Goal: Communication & Community: Answer question/provide support

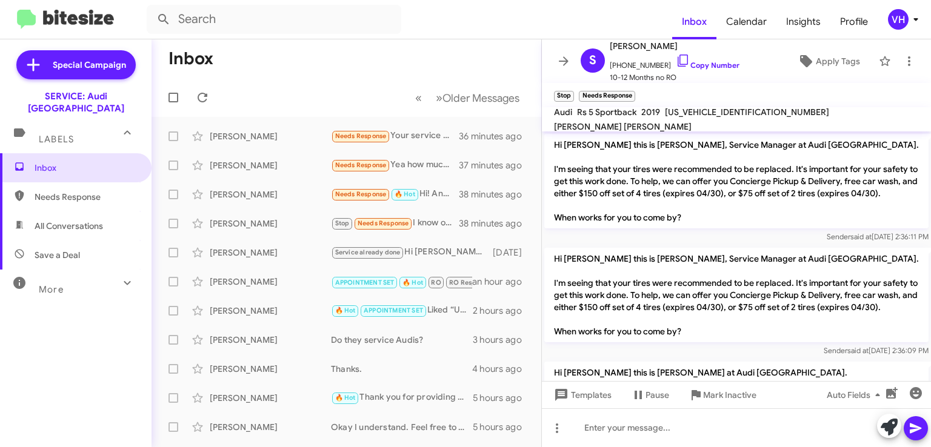
scroll to position [234, 0]
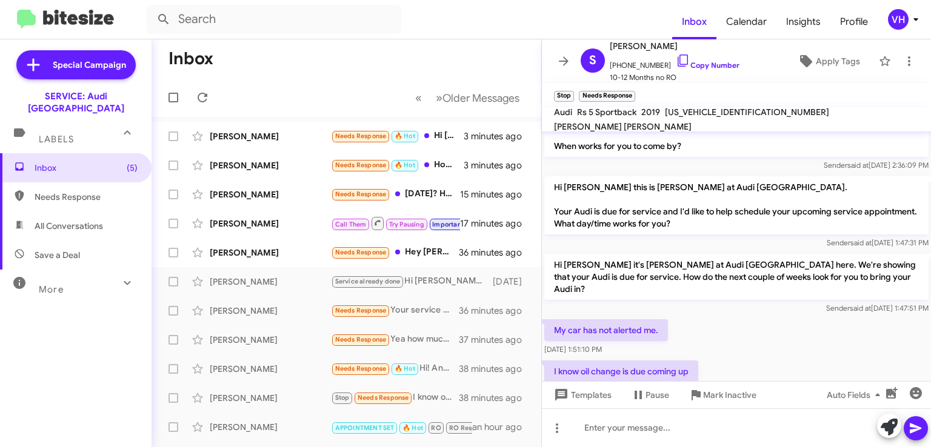
scroll to position [234, 0]
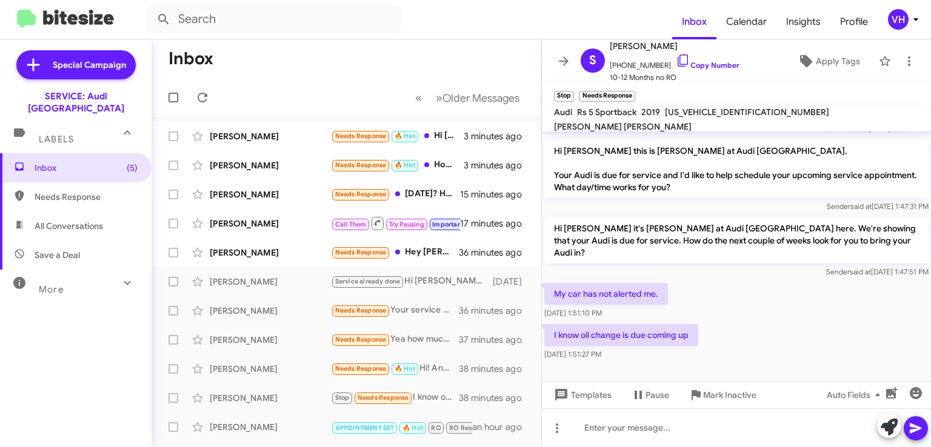
click at [237, 251] on div "[PERSON_NAME]" at bounding box center [270, 253] width 121 height 12
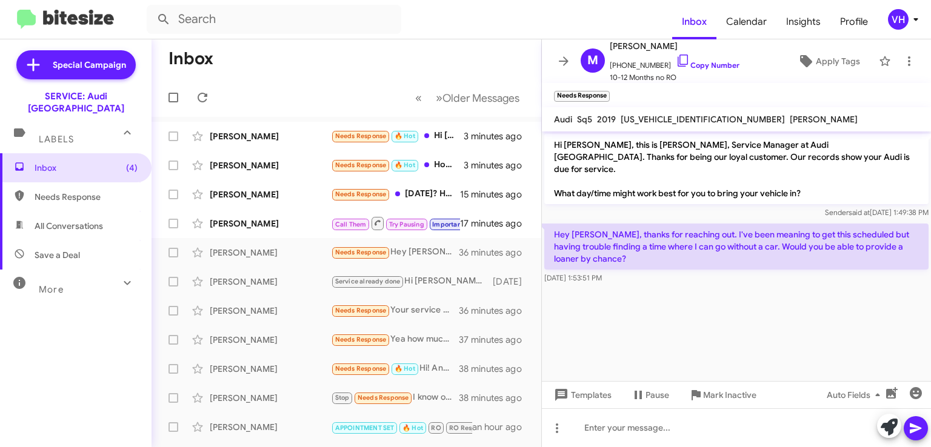
click at [290, 221] on div "[PERSON_NAME]" at bounding box center [270, 224] width 121 height 12
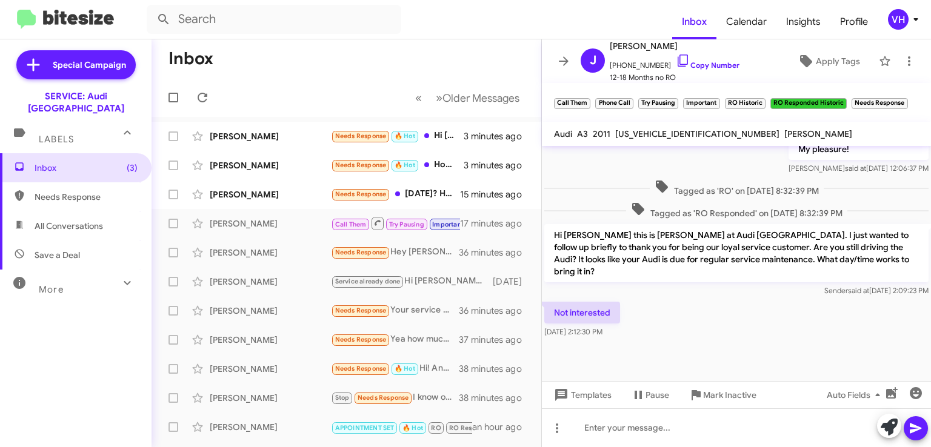
scroll to position [565, 0]
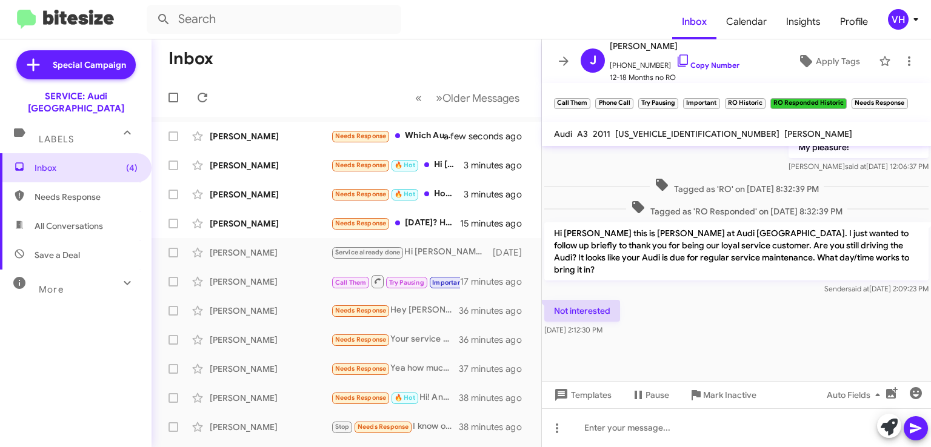
click at [907, 98] on span "×" at bounding box center [904, 97] width 7 height 15
click at [847, 99] on span "×" at bounding box center [843, 97] width 7 height 15
click at [764, 98] on span "×" at bounding box center [762, 97] width 7 height 15
click at [717, 96] on span "×" at bounding box center [716, 97] width 7 height 15
click at [675, 99] on span "×" at bounding box center [674, 97] width 7 height 15
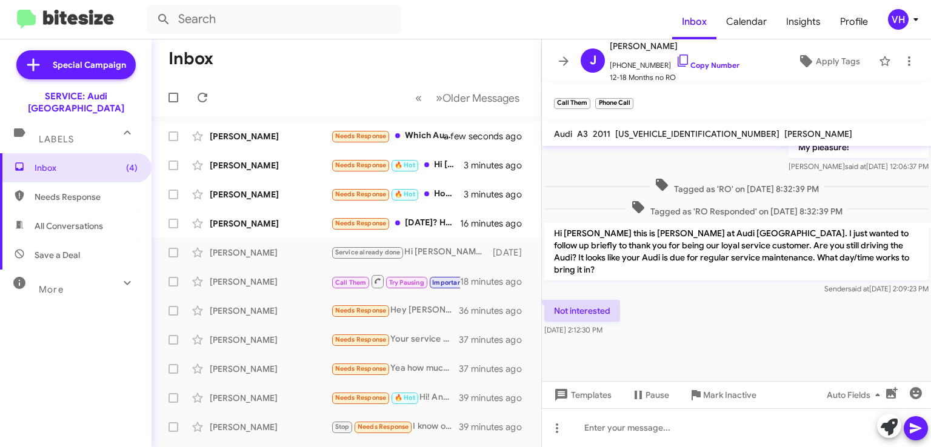
click at [630, 95] on span "×" at bounding box center [630, 97] width 7 height 15
click at [587, 98] on span "×" at bounding box center [587, 97] width 7 height 15
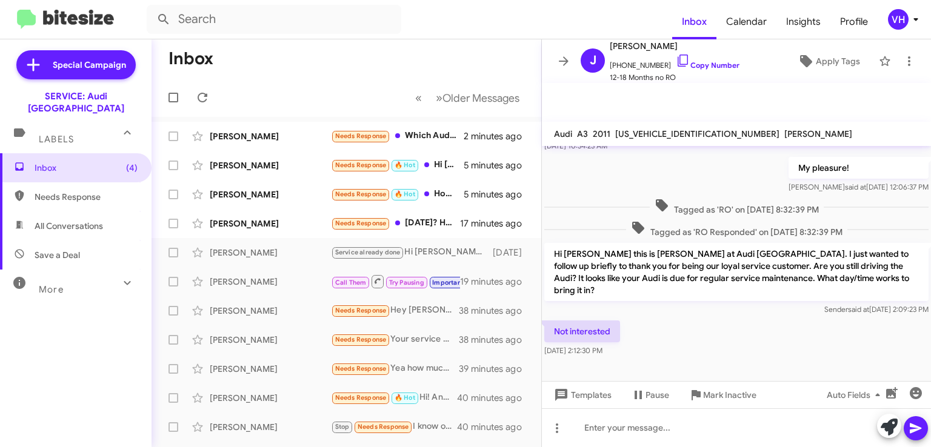
scroll to position [548, 0]
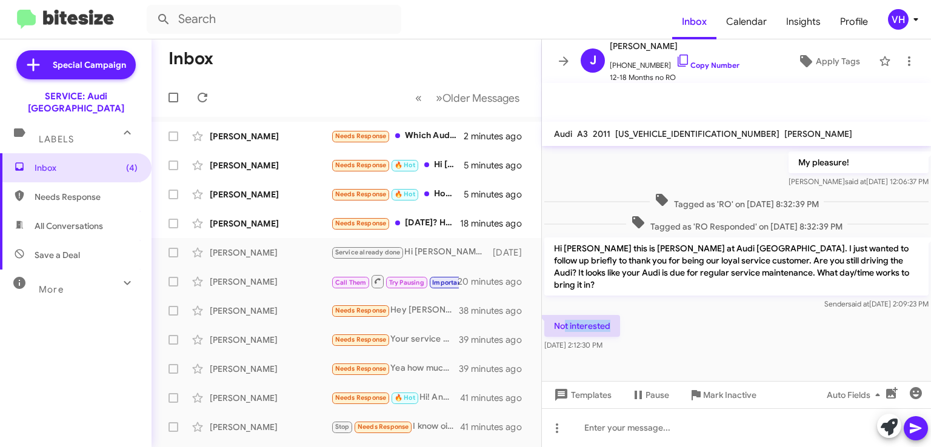
drag, startPoint x: 622, startPoint y: 330, endPoint x: 551, endPoint y: 306, distance: 75.3
click at [572, 280] on p "Hi Joel this is Steven Bainbridge at Audi Oakland. I just wanted to follow up b…" at bounding box center [736, 267] width 384 height 58
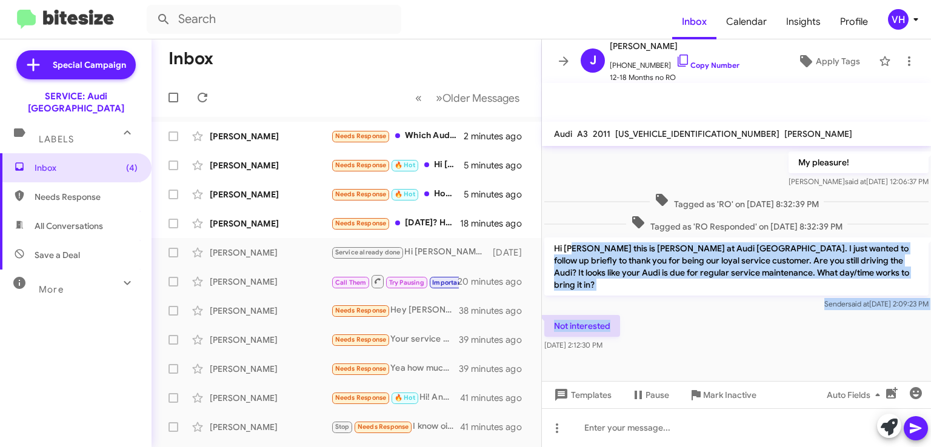
drag, startPoint x: 571, startPoint y: 258, endPoint x: 630, endPoint y: 330, distance: 93.9
click at [630, 330] on div "Not interested Aug 13, 2025, 2:12:30 PM" at bounding box center [736, 333] width 389 height 41
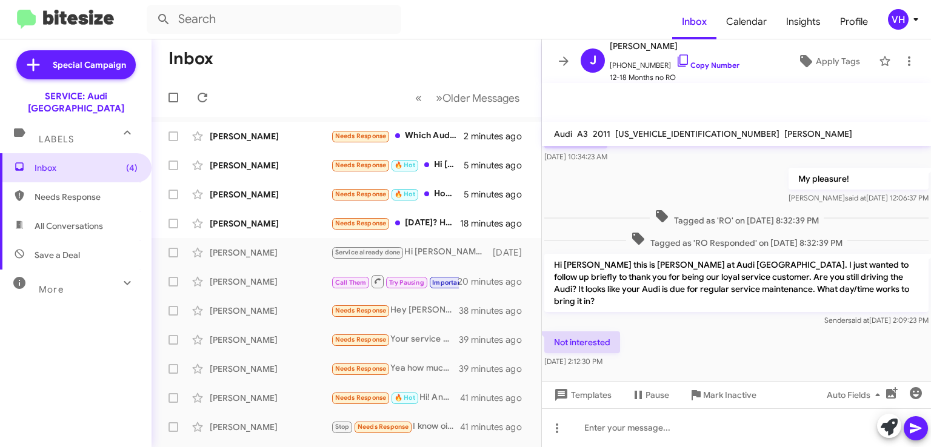
scroll to position [492, 0]
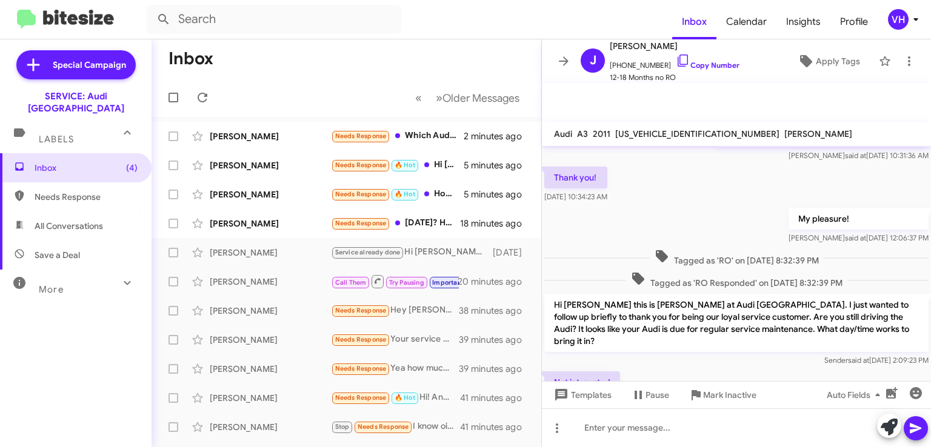
click at [291, 225] on div "[PERSON_NAME]" at bounding box center [270, 224] width 121 height 12
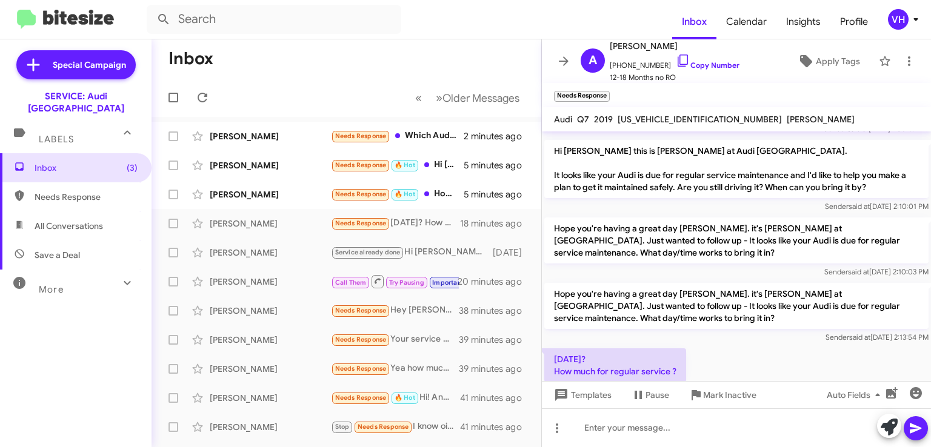
scroll to position [378, 0]
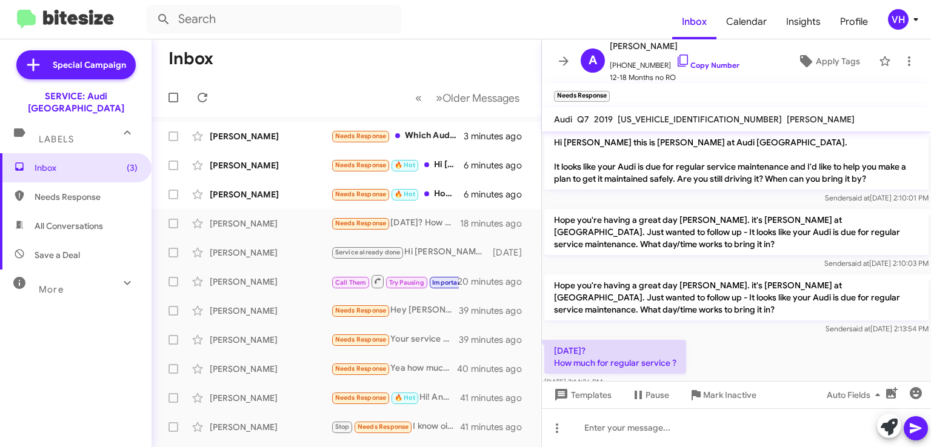
click at [253, 198] on div "[PERSON_NAME]" at bounding box center [270, 194] width 121 height 12
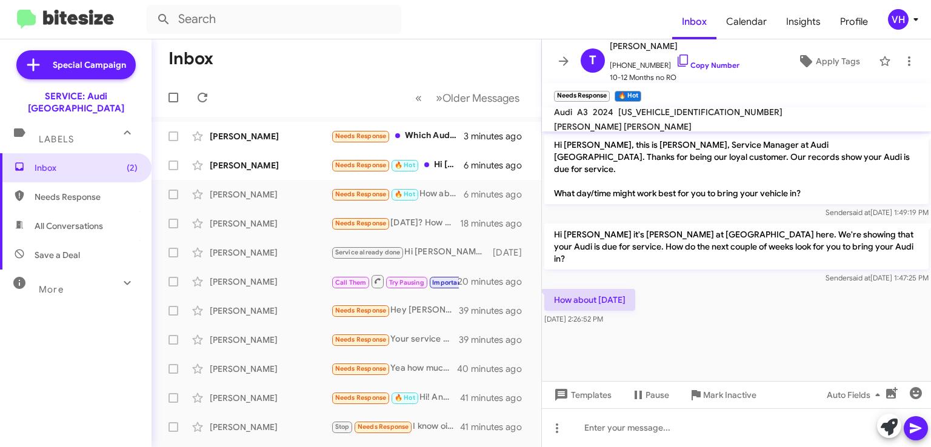
click at [302, 166] on div "[PERSON_NAME]" at bounding box center [270, 165] width 121 height 12
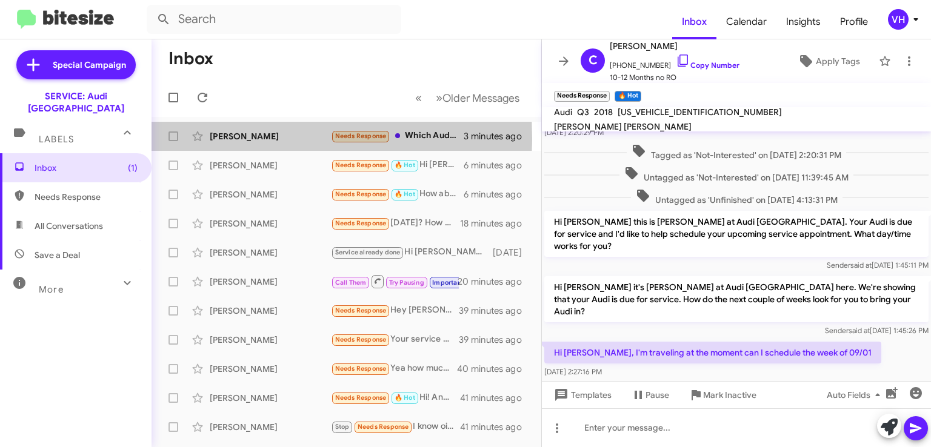
click at [230, 138] on div "[PERSON_NAME]" at bounding box center [270, 136] width 121 height 12
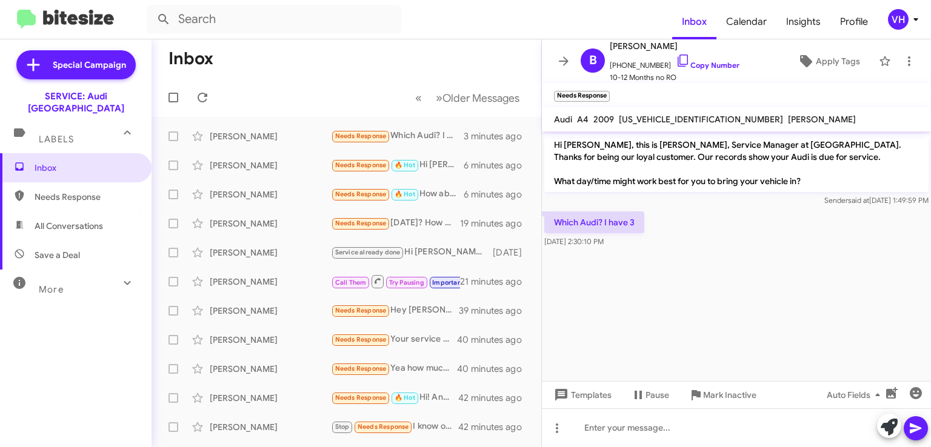
click at [676, 59] on icon at bounding box center [683, 60] width 15 height 15
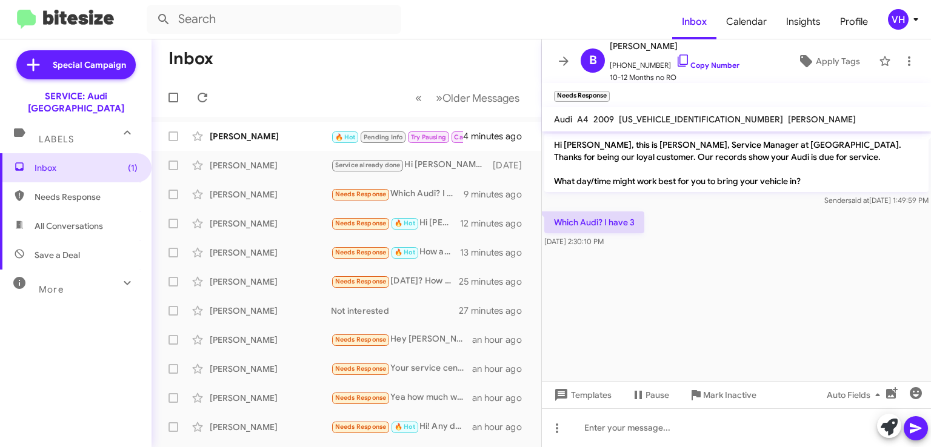
click at [233, 136] on div "[PERSON_NAME]" at bounding box center [270, 136] width 121 height 12
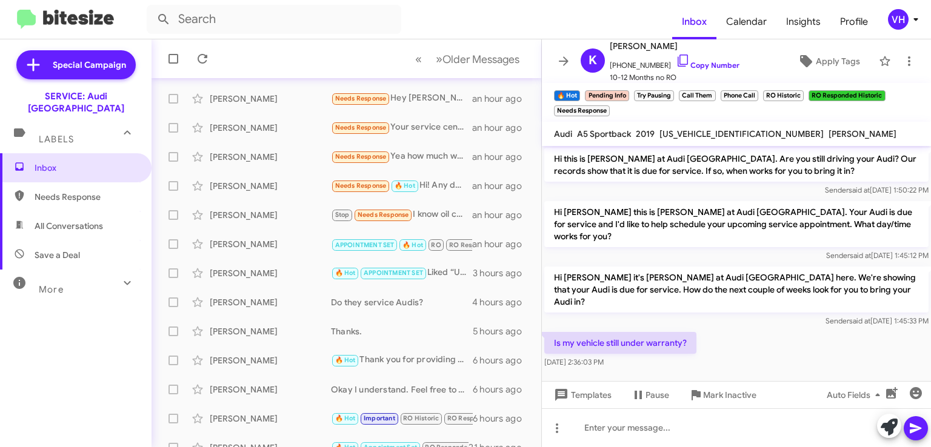
scroll to position [242, 0]
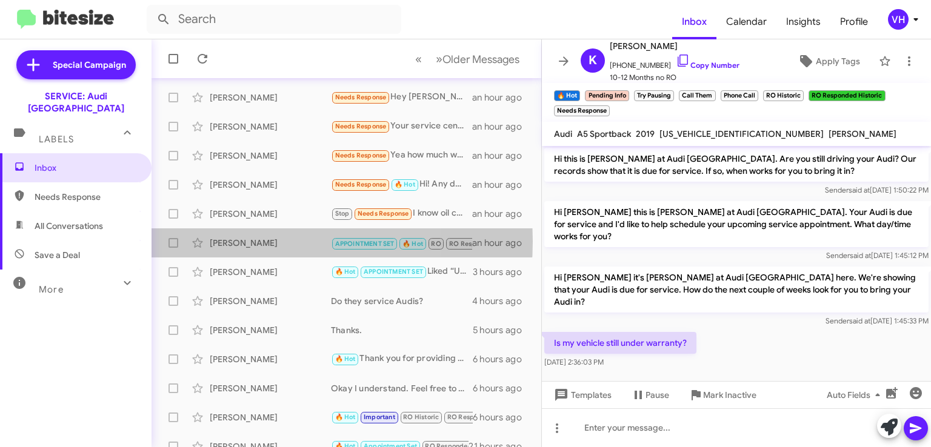
click at [256, 241] on div "[PERSON_NAME]" at bounding box center [270, 243] width 121 height 12
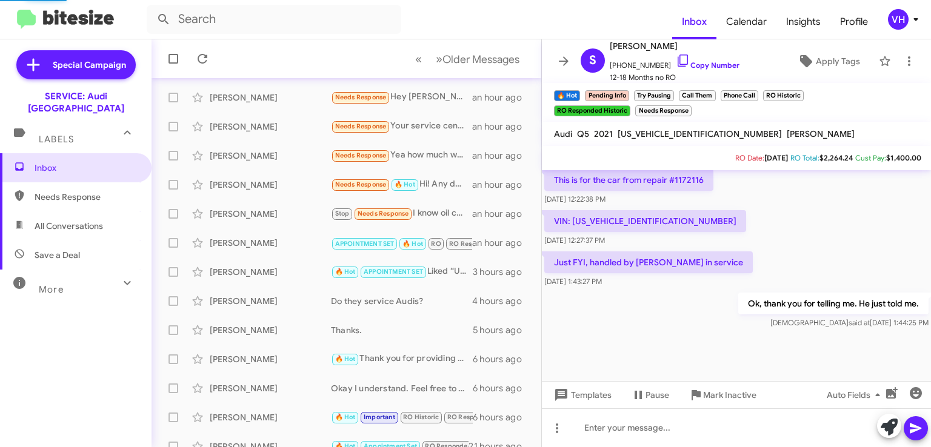
scroll to position [707, 0]
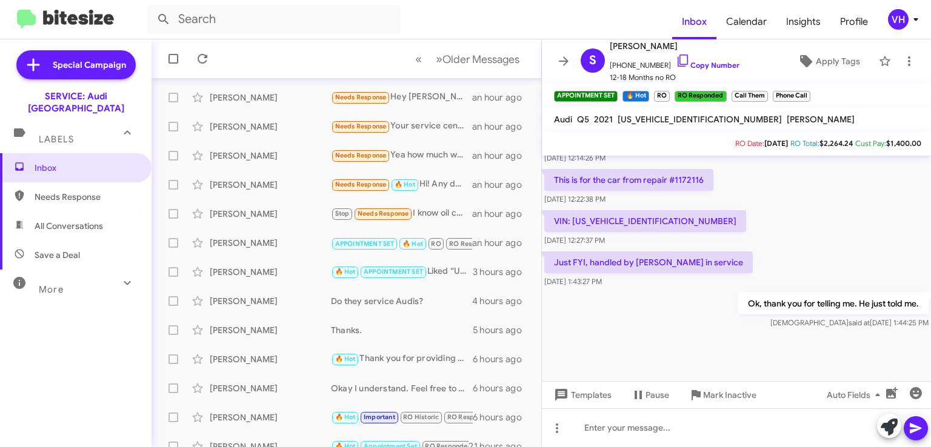
click at [258, 224] on div "Samuel Hayes Stop Needs Response I know oil change is due coming up an hour ago" at bounding box center [346, 214] width 370 height 24
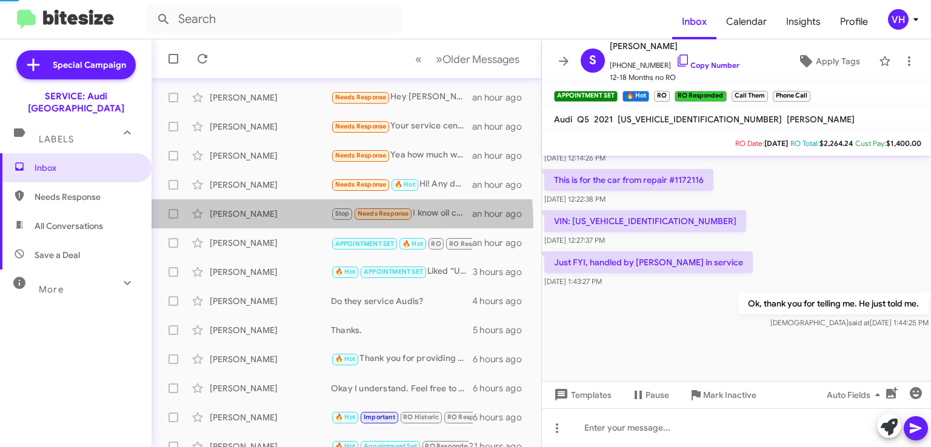
scroll to position [234, 0]
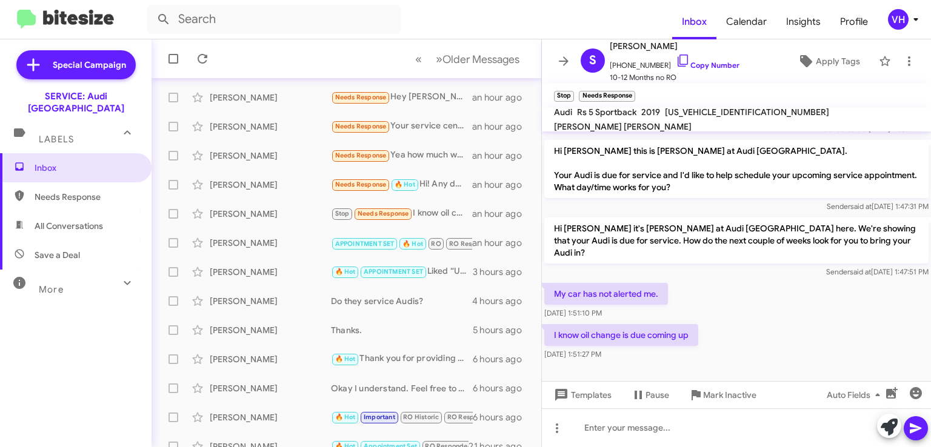
click at [719, 118] on span "[US_VEHICLE_IDENTIFICATION_NUMBER]" at bounding box center [747, 112] width 164 height 11
click at [717, 118] on span "[US_VEHICLE_IDENTIFICATION_NUMBER]" at bounding box center [747, 112] width 164 height 11
copy span "[US_VEHICLE_IDENTIFICATION_NUMBER]"
click at [712, 135] on div "Sender said at Mar 26, 2024, 2:36:09 PM" at bounding box center [736, 129] width 384 height 12
click at [717, 118] on span "[US_VEHICLE_IDENTIFICATION_NUMBER]" at bounding box center [747, 112] width 164 height 11
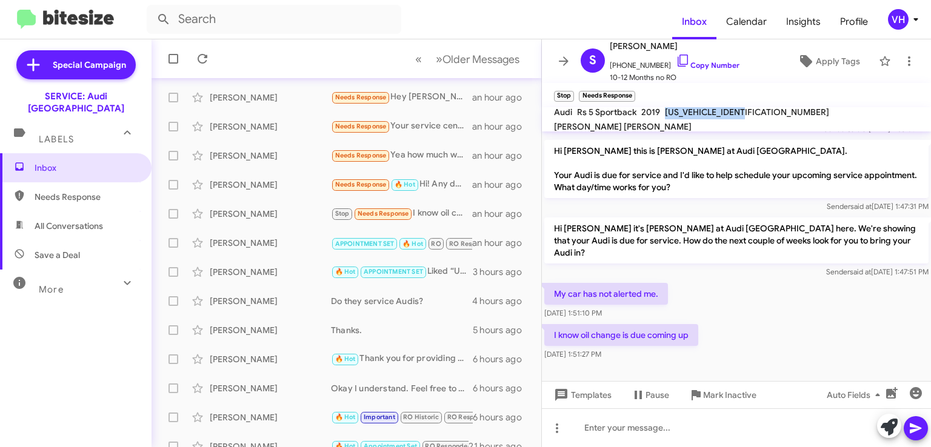
click at [717, 118] on span "[US_VEHICLE_IDENTIFICATION_NUMBER]" at bounding box center [747, 112] width 164 height 11
copy span "[US_VEHICLE_IDENTIFICATION_NUMBER]"
click at [737, 316] on div "My car has not alerted me. Aug 13, 2025, 1:51:10 PM" at bounding box center [736, 301] width 389 height 41
click at [746, 118] on span "[US_VEHICLE_IDENTIFICATION_NUMBER]" at bounding box center [747, 112] width 164 height 11
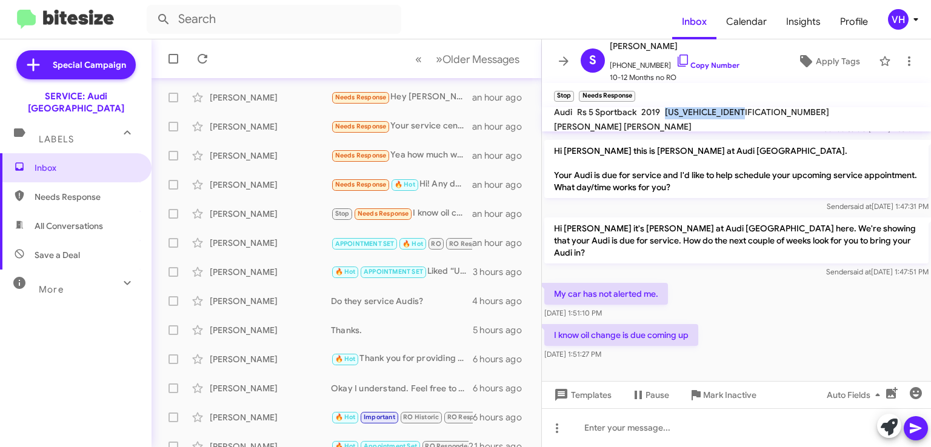
copy span "[US_VEHICLE_IDENTIFICATION_NUMBER]"
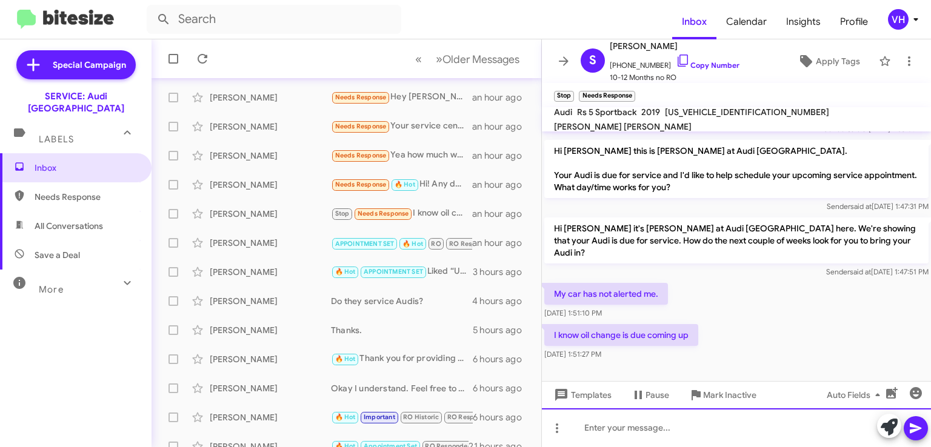
click at [815, 422] on div at bounding box center [736, 427] width 389 height 39
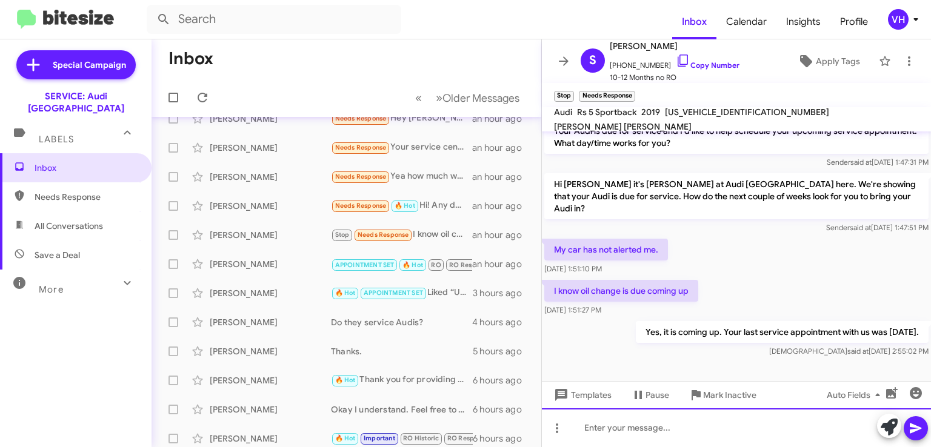
scroll to position [135, 0]
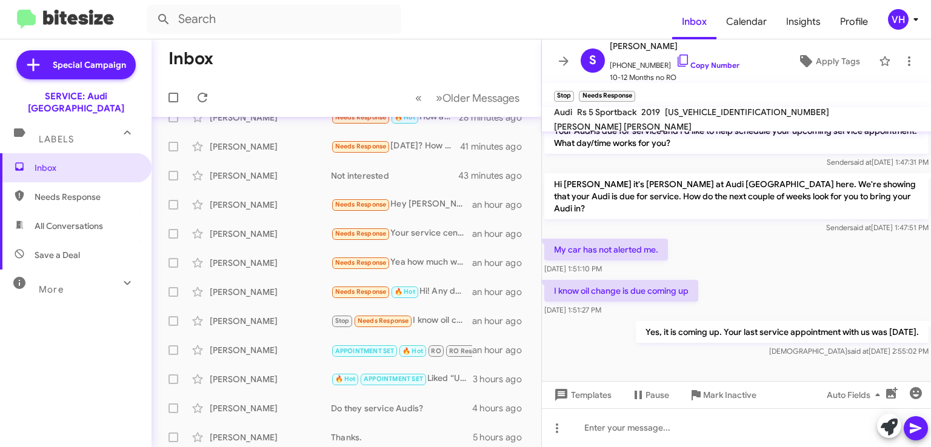
click at [283, 318] on div "[PERSON_NAME]" at bounding box center [270, 321] width 121 height 12
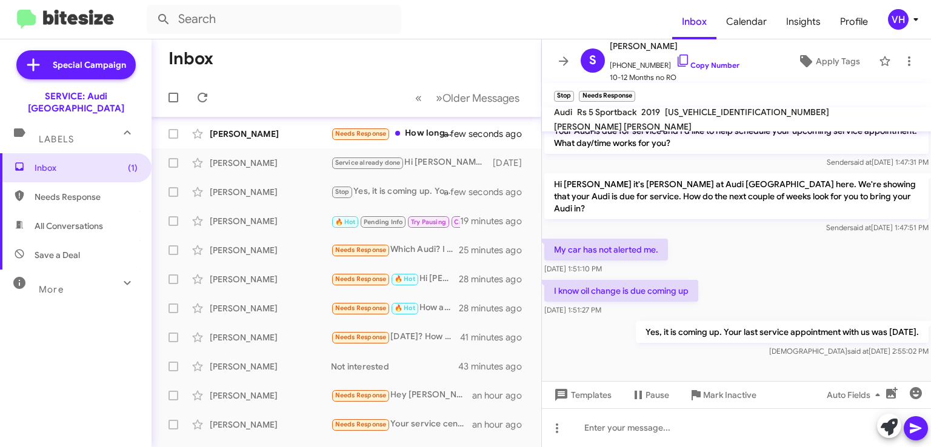
scroll to position [0, 0]
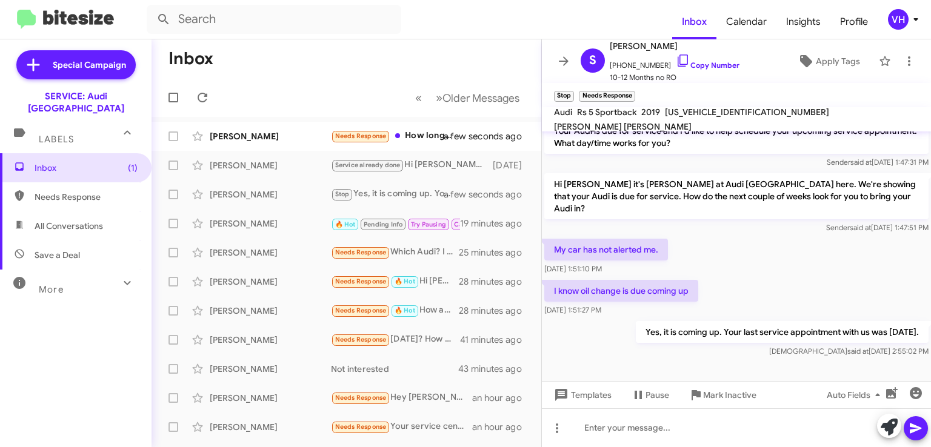
click at [279, 137] on div "[PERSON_NAME]" at bounding box center [270, 136] width 121 height 12
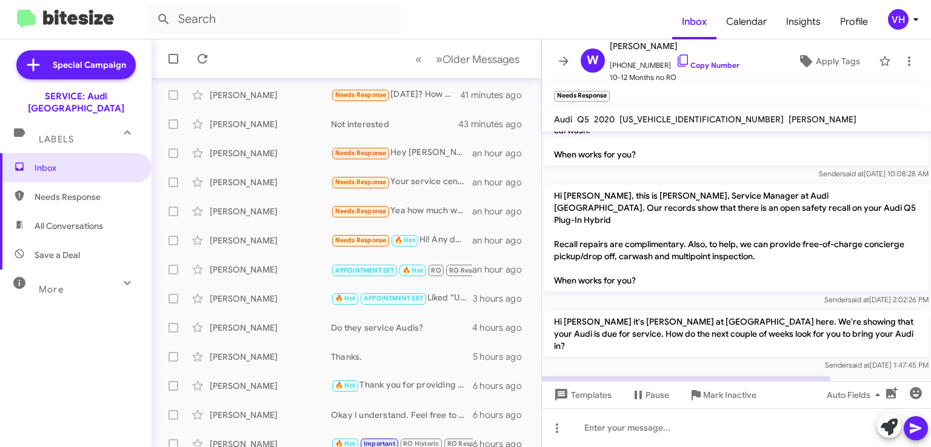
scroll to position [256, 0]
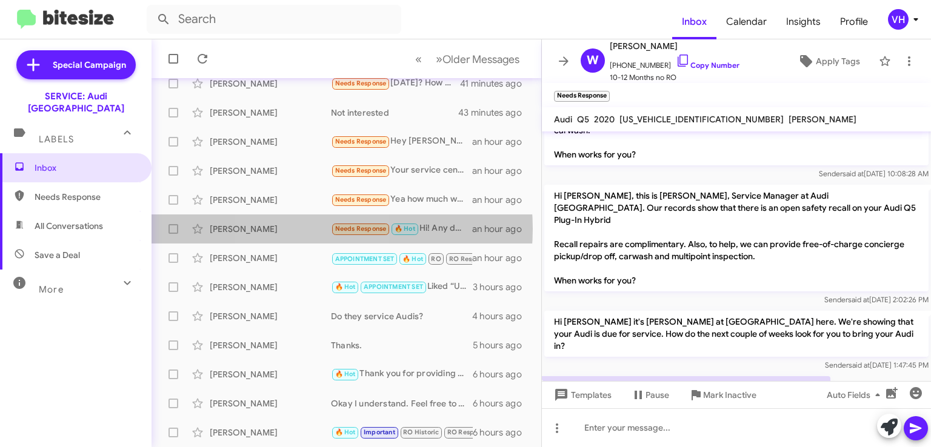
click at [307, 228] on div "[PERSON_NAME]" at bounding box center [270, 229] width 121 height 12
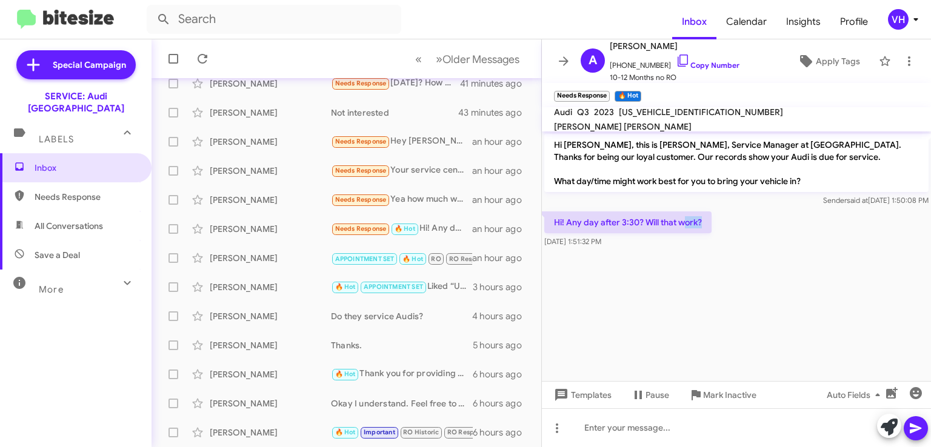
drag, startPoint x: 711, startPoint y: 225, endPoint x: 686, endPoint y: 225, distance: 25.5
click at [686, 225] on div "Hi! Any day after 3:30? Will that work? Aug 13, 2025, 1:51:32 PM" at bounding box center [736, 229] width 389 height 41
click at [704, 217] on p "Hi! Any day after 3:30? Will that work?" at bounding box center [627, 222] width 167 height 22
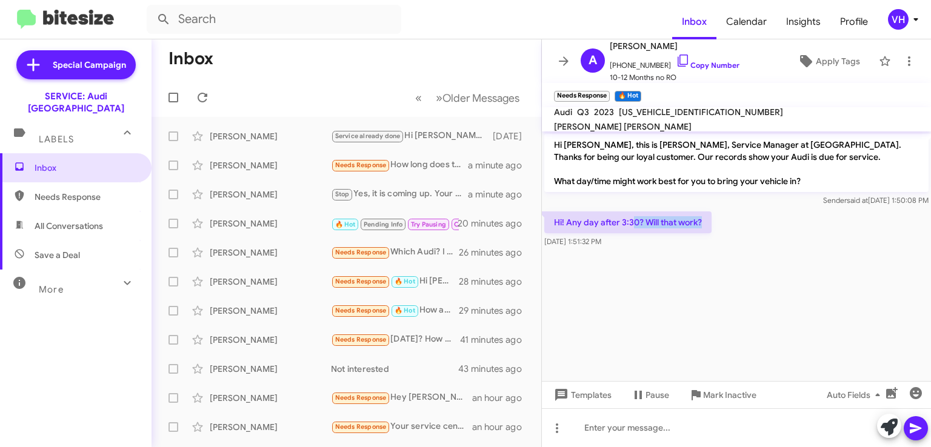
drag, startPoint x: 720, startPoint y: 224, endPoint x: 630, endPoint y: 222, distance: 90.3
click at [630, 224] on div "Hi! Any day after 3:30? Will that work? [DATE] 1:51:32 PM" at bounding box center [736, 229] width 389 height 41
click at [630, 200] on div "Sender said at Aug 13, 2025, 1:50:08 PM" at bounding box center [736, 201] width 384 height 12
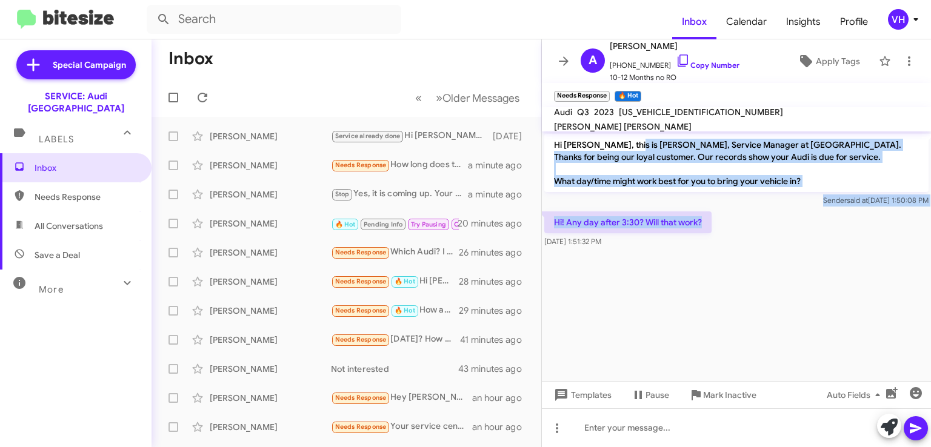
drag, startPoint x: 633, startPoint y: 154, endPoint x: 791, endPoint y: 215, distance: 170.2
click at [791, 215] on div "Hi Athena, this is Steven Bainbridge, Service Manager at Audi Oakland. Thanks f…" at bounding box center [736, 191] width 389 height 119
click at [791, 215] on div "Hi! Any day after 3:30? Will that work? Aug 13, 2025, 1:51:32 PM" at bounding box center [736, 229] width 389 height 41
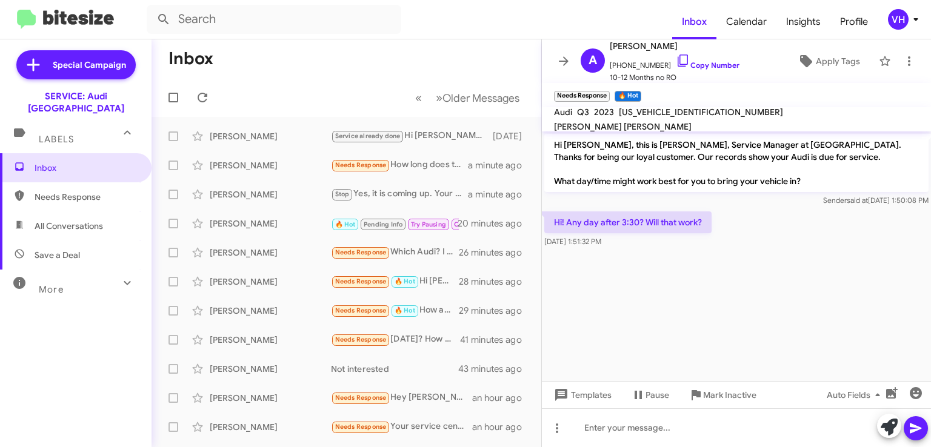
click at [681, 117] on span "WA1DECF38P1019528" at bounding box center [701, 112] width 164 height 11
copy span "WA1DECF38P1019528"
click at [744, 216] on div "Hi! Any day after 3:30? Will that work? Aug 13, 2025, 1:51:32 PM" at bounding box center [736, 229] width 389 height 41
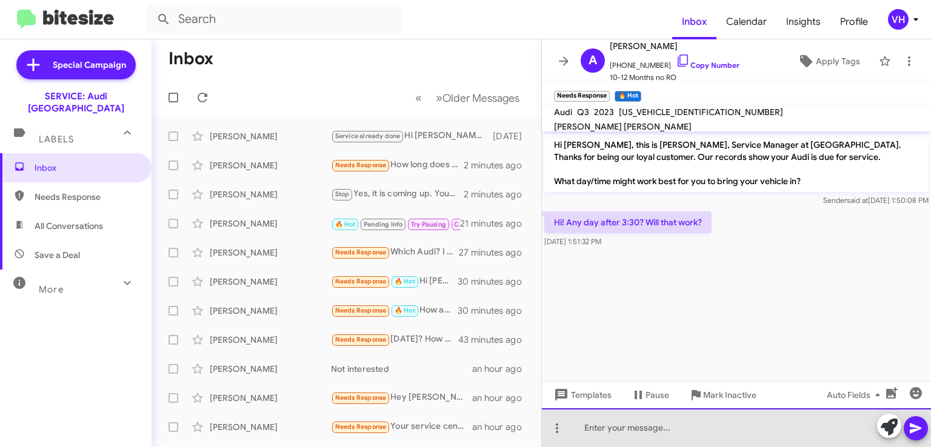
click at [633, 420] on div at bounding box center [736, 427] width 389 height 39
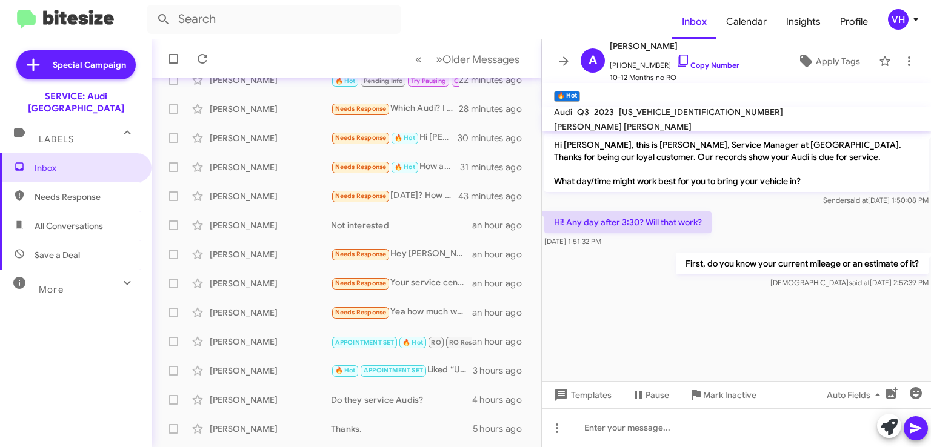
scroll to position [242, 0]
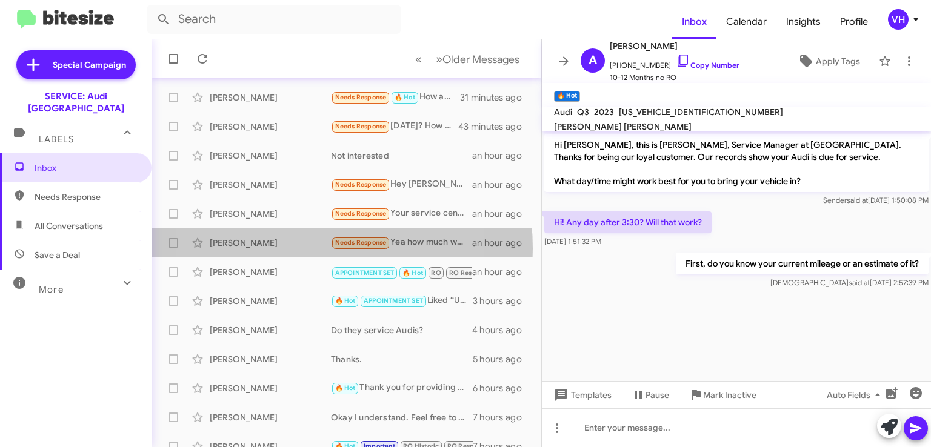
click at [277, 248] on div "[PERSON_NAME]" at bounding box center [270, 243] width 121 height 12
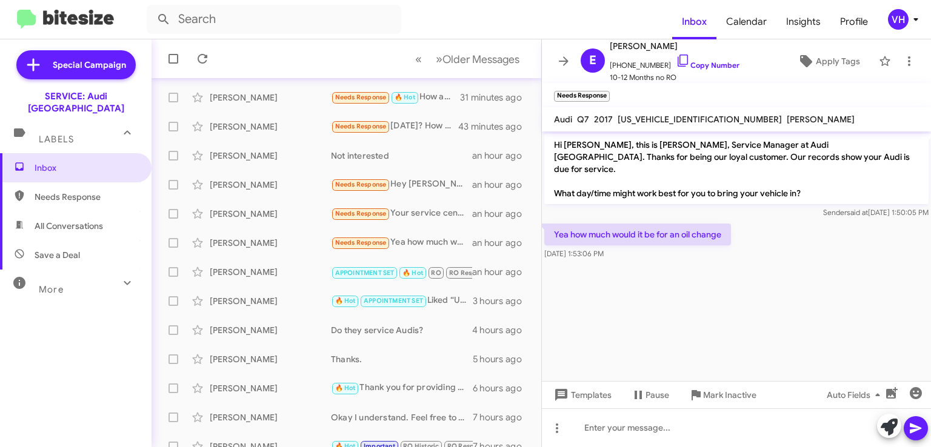
click at [270, 242] on div "[PERSON_NAME]" at bounding box center [270, 243] width 121 height 12
click at [660, 118] on span "[US_VEHICLE_IDENTIFICATION_NUMBER]" at bounding box center [700, 119] width 164 height 11
copy span "[US_VEHICLE_IDENTIFICATION_NUMBER]"
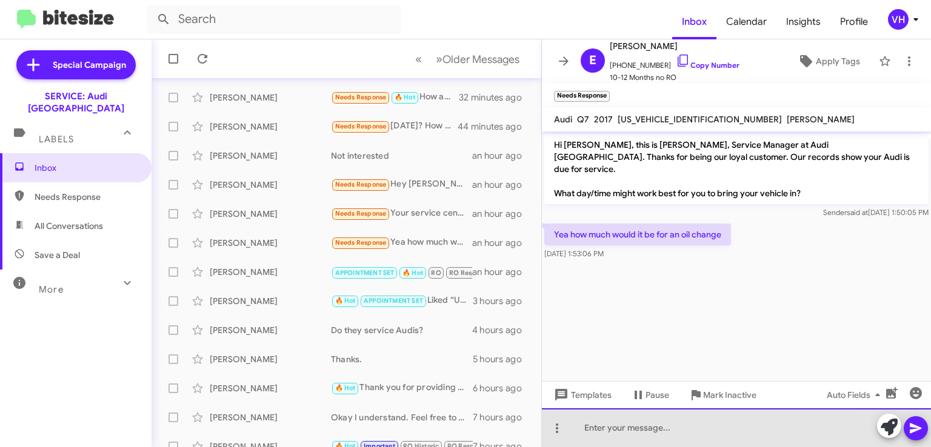
click at [586, 425] on div at bounding box center [736, 427] width 389 height 39
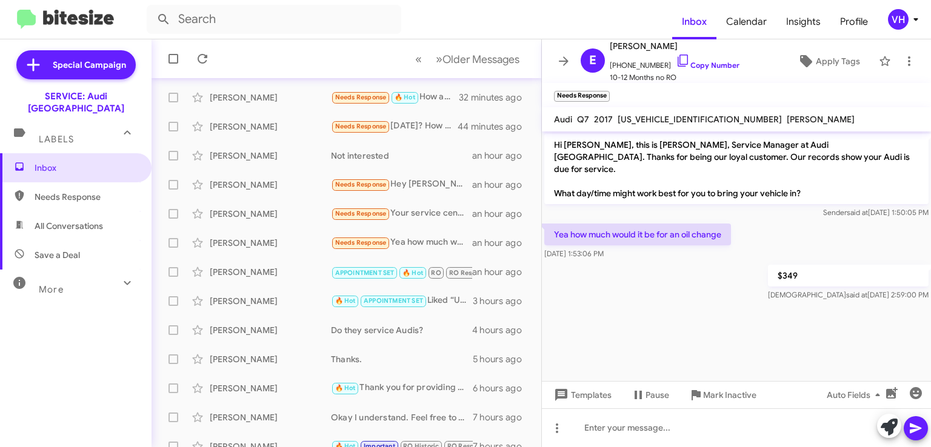
click at [264, 214] on div "Taisha Fulton" at bounding box center [270, 214] width 121 height 12
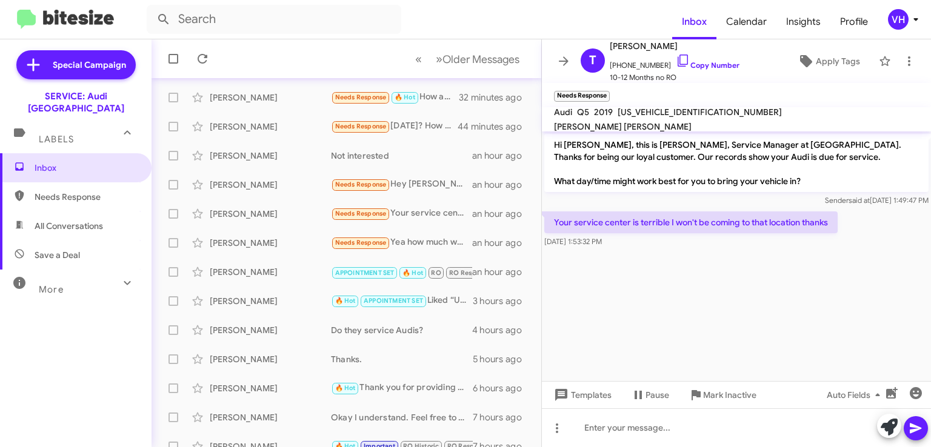
click at [839, 66] on span "Apply Tags" at bounding box center [838, 61] width 44 height 22
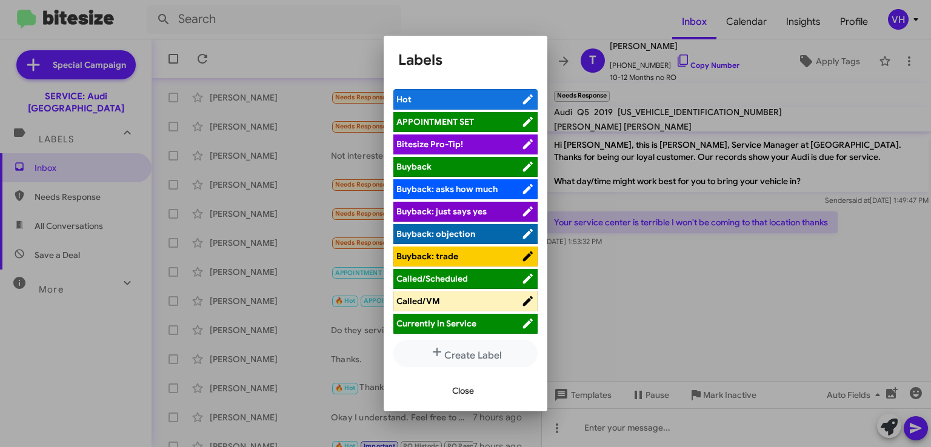
click at [605, 211] on div at bounding box center [465, 223] width 931 height 447
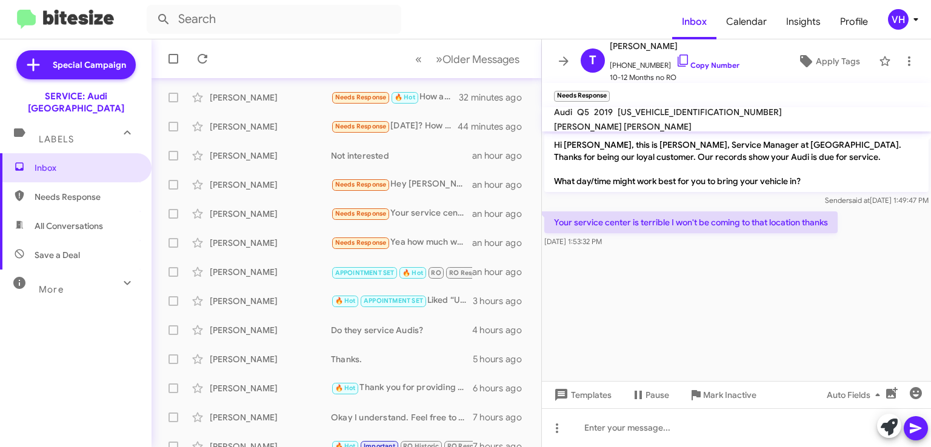
click at [601, 395] on span "Templates" at bounding box center [581, 395] width 60 height 22
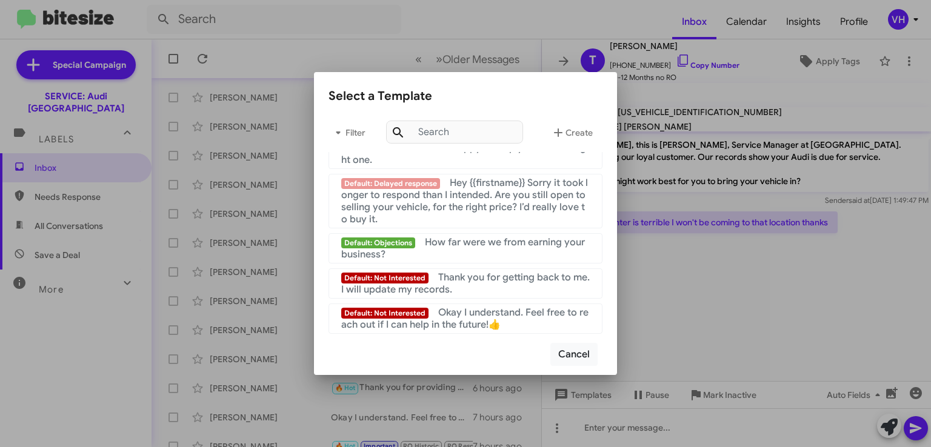
scroll to position [910, 0]
click at [525, 317] on span "Okay I understand. Feel free to reach out if I can help in the future!👍" at bounding box center [464, 319] width 247 height 24
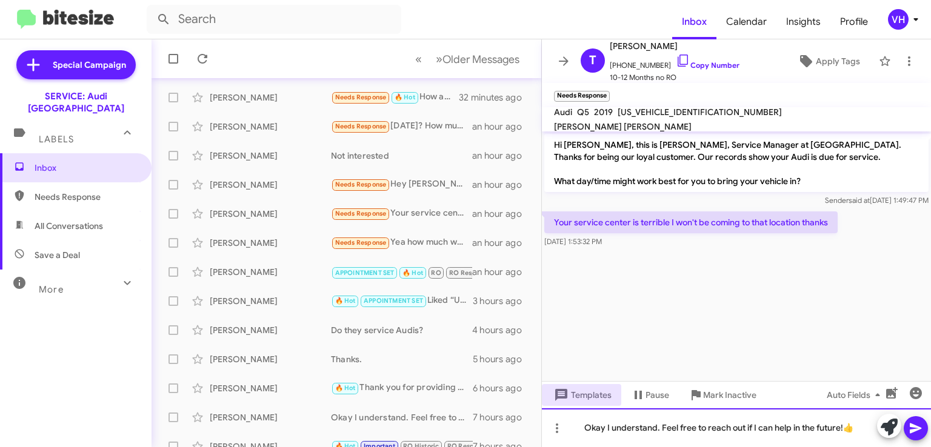
click at [657, 425] on div "Okay I understand. Feel free to reach out if I can help in the future!👍" at bounding box center [736, 427] width 389 height 39
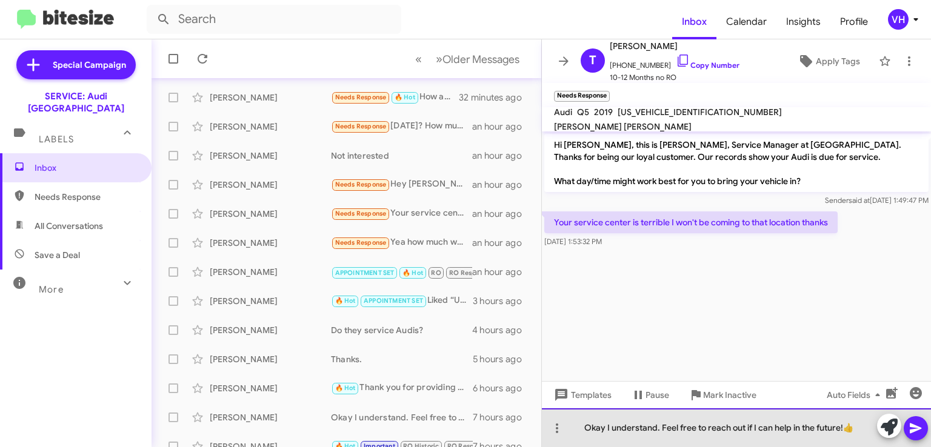
click at [659, 426] on div "Okay I understand. Feel free to reach out if I can help in the future!👍" at bounding box center [736, 427] width 389 height 39
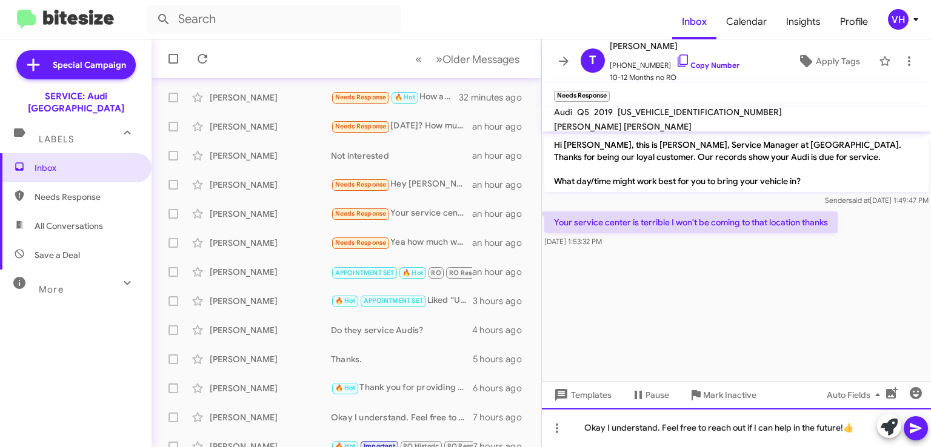
drag, startPoint x: 654, startPoint y: 424, endPoint x: 563, endPoint y: 418, distance: 91.1
click at [564, 418] on div "Okay I understand. Feel free to reach out if I can help in the future!👍" at bounding box center [736, 427] width 389 height 39
drag, startPoint x: 836, startPoint y: 427, endPoint x: 493, endPoint y: 450, distance: 343.7
click at [493, 447] on html "Inbox Calendar Insights Profile VH Special Campaign SERVICE: Audi Oakland Label…" at bounding box center [465, 223] width 931 height 447
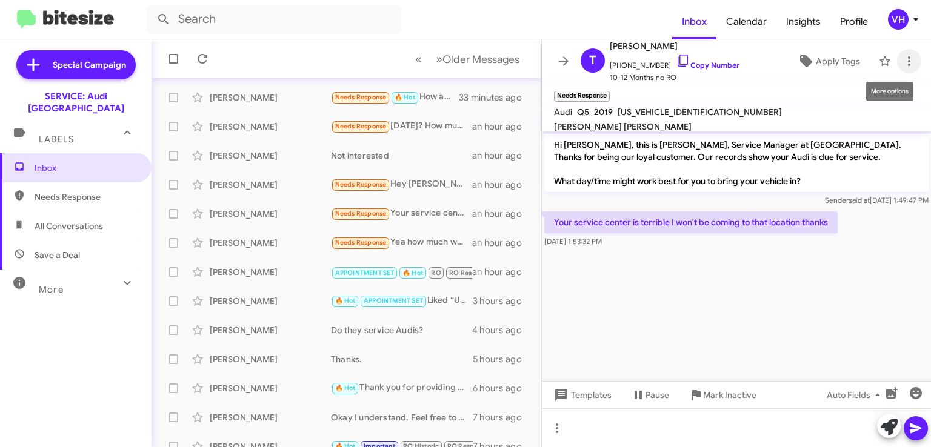
click at [908, 61] on icon at bounding box center [909, 61] width 2 height 10
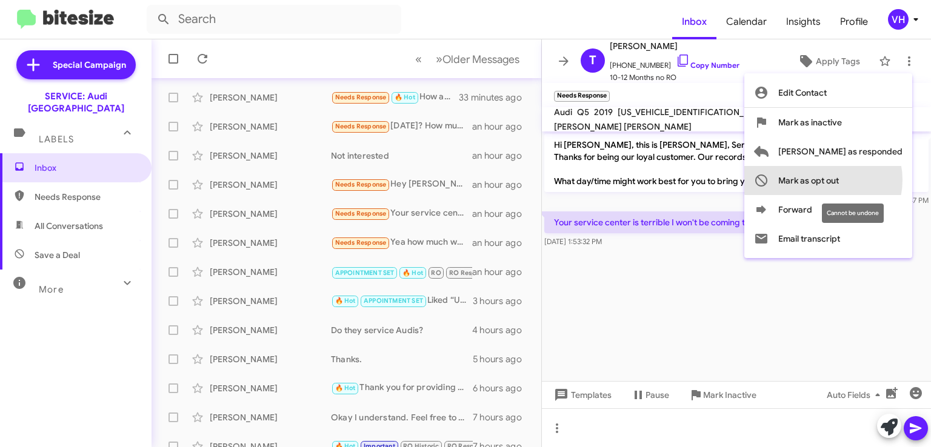
click at [839, 180] on span "Mark as opt out" at bounding box center [808, 180] width 61 height 29
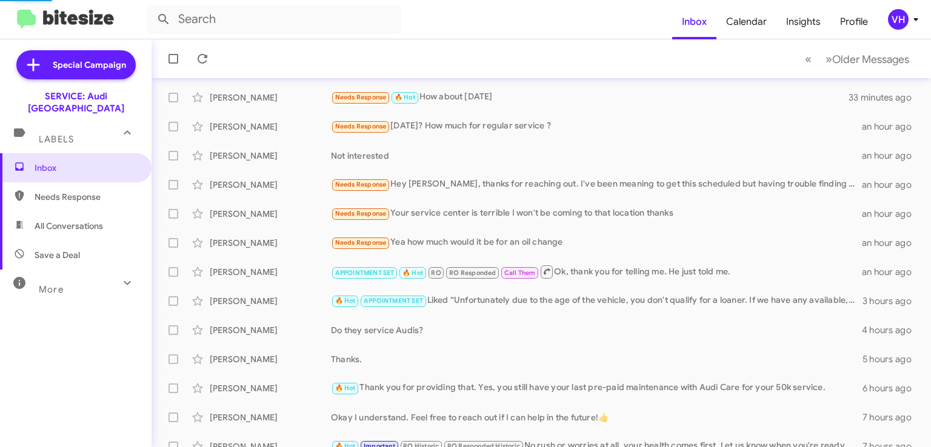
scroll to position [227, 0]
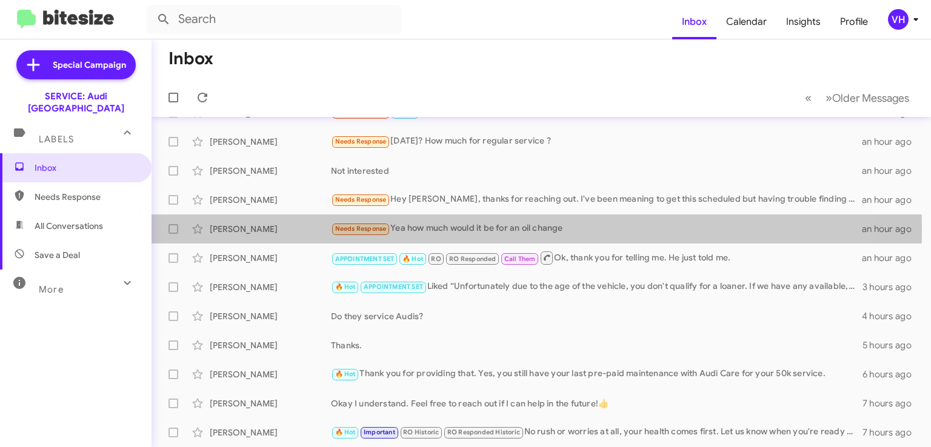
click at [282, 231] on div "[PERSON_NAME]" at bounding box center [270, 229] width 121 height 12
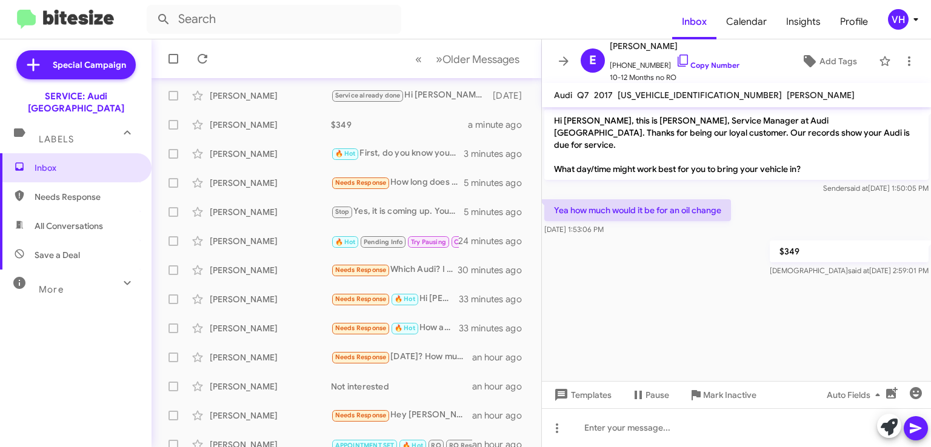
scroll to position [121, 0]
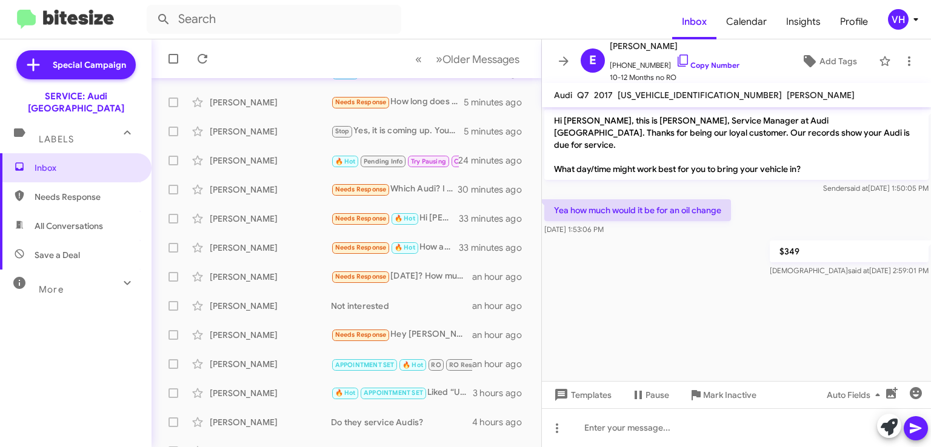
click at [293, 340] on div "[PERSON_NAME]" at bounding box center [270, 335] width 121 height 12
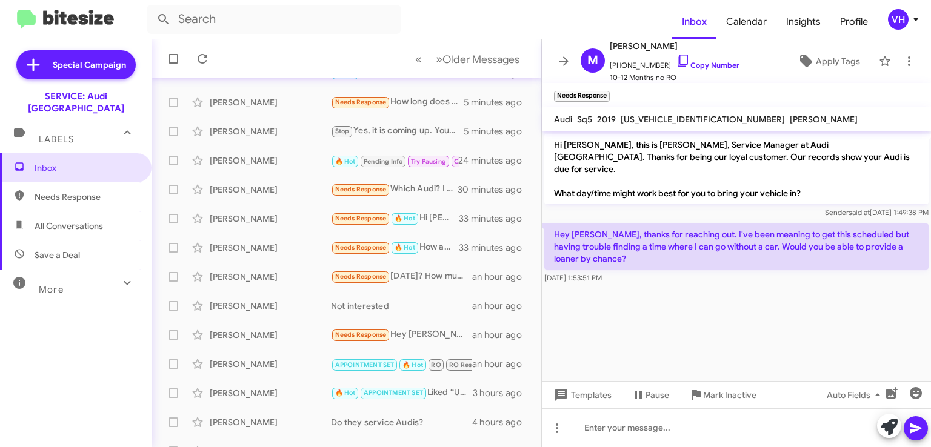
click at [693, 245] on p "Hey [PERSON_NAME], thanks for reaching out. I've been meaning to get this sched…" at bounding box center [736, 247] width 384 height 46
click at [652, 115] on span "[US_VEHICLE_IDENTIFICATION_NUMBER]" at bounding box center [703, 119] width 164 height 11
copy span "[US_VEHICLE_IDENTIFICATION_NUMBER]"
click at [660, 329] on cdk-virtual-scroll-viewport "Hi [PERSON_NAME], this is [PERSON_NAME], Service Manager at Audi [GEOGRAPHIC_DA…" at bounding box center [736, 257] width 389 height 250
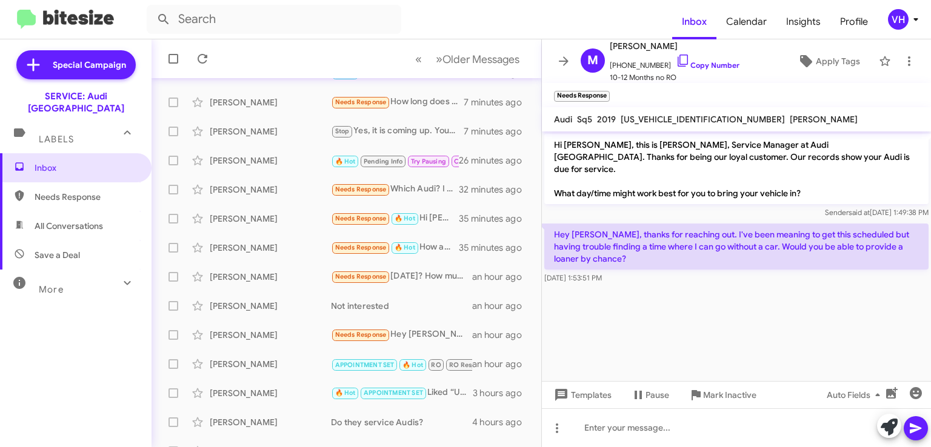
drag, startPoint x: 627, startPoint y: 216, endPoint x: 697, endPoint y: 268, distance: 87.5
click at [697, 268] on div "Hey [PERSON_NAME], thanks for reaching out. I've been meaning to get this sched…" at bounding box center [736, 254] width 384 height 61
click at [697, 272] on div "[DATE] 1:53:51 PM" at bounding box center [736, 278] width 384 height 12
drag, startPoint x: 625, startPoint y: 141, endPoint x: 785, endPoint y: 271, distance: 205.9
click at [785, 271] on div "Hi Martina, this is Steven Bainbridge, Service Manager at Audi Oakland. Thanks …" at bounding box center [736, 209] width 389 height 155
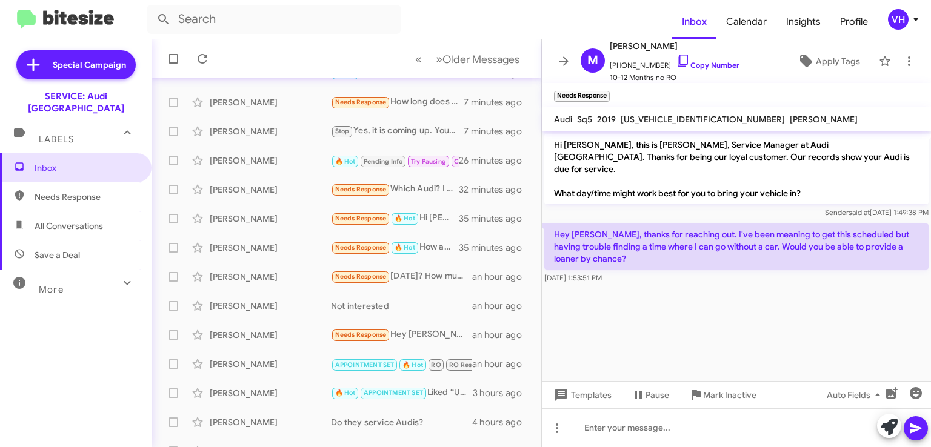
click at [785, 272] on div "[DATE] 1:53:51 PM" at bounding box center [736, 278] width 384 height 12
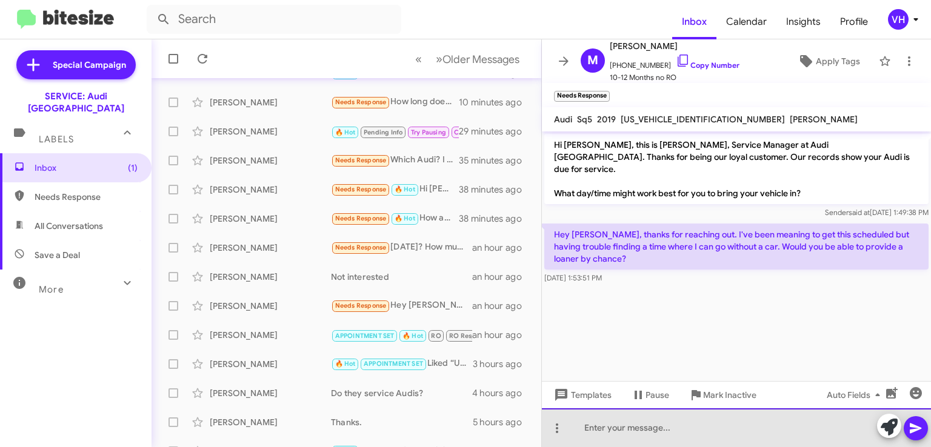
click at [665, 423] on div at bounding box center [736, 427] width 389 height 39
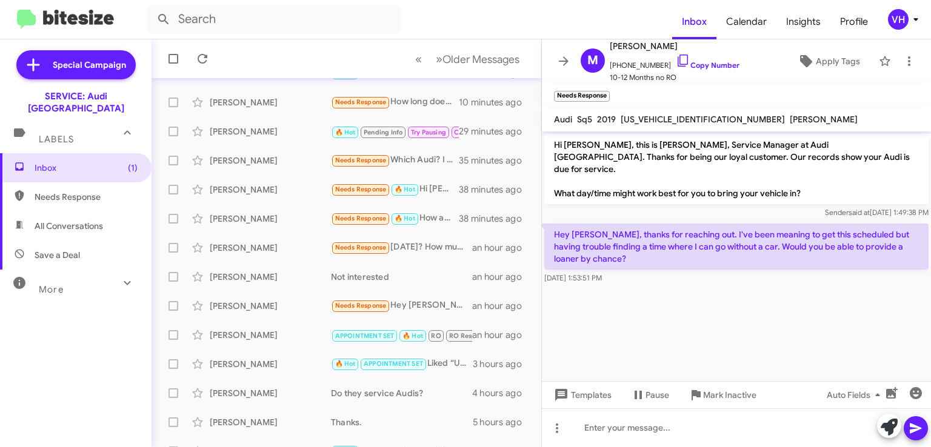
click at [652, 114] on span "[US_VEHICLE_IDENTIFICATION_NUMBER]" at bounding box center [703, 119] width 164 height 11
copy span "WA1B4AFYXK2137366"
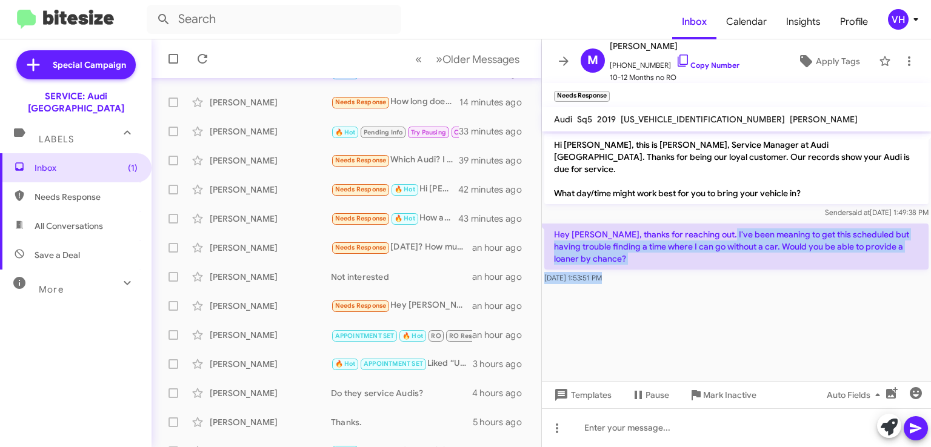
drag, startPoint x: 718, startPoint y: 212, endPoint x: 790, endPoint y: 284, distance: 101.6
click at [790, 284] on cdk-virtual-scroll-viewport "Hi Martina, this is Steven Bainbridge, Service Manager at Audi Oakland. Thanks …" at bounding box center [736, 257] width 389 height 250
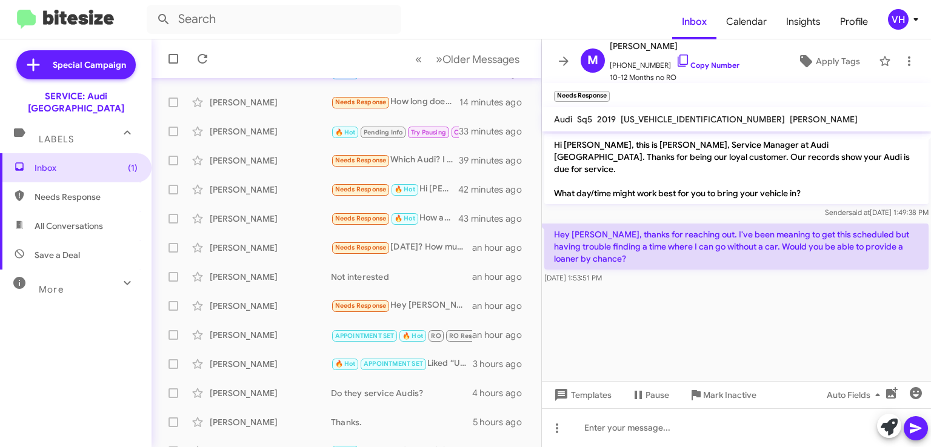
click at [900, 309] on cdk-virtual-scroll-viewport "Hi Martina, this is Steven Bainbridge, Service Manager at Audi Oakland. Thanks …" at bounding box center [736, 257] width 389 height 250
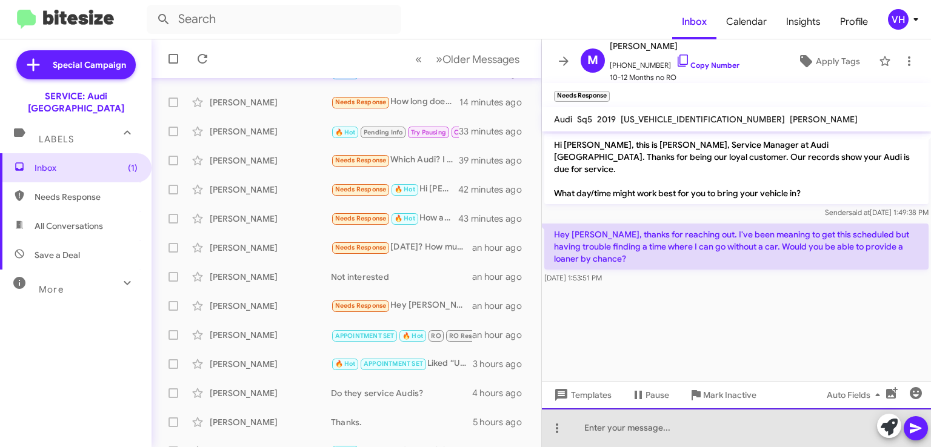
click at [725, 416] on div at bounding box center [736, 427] width 389 height 39
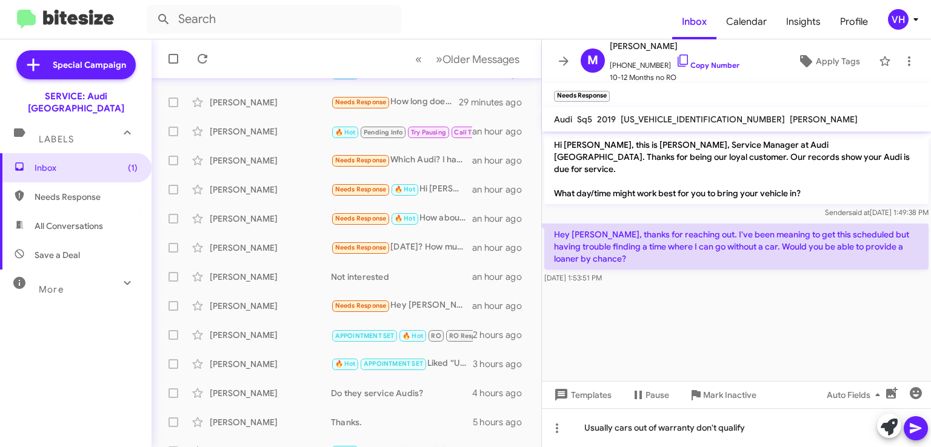
click at [863, 348] on cdk-virtual-scroll-viewport "Hi Martina, this is Steven Bainbridge, Service Manager at Audi Oakland. Thanks …" at bounding box center [736, 257] width 389 height 250
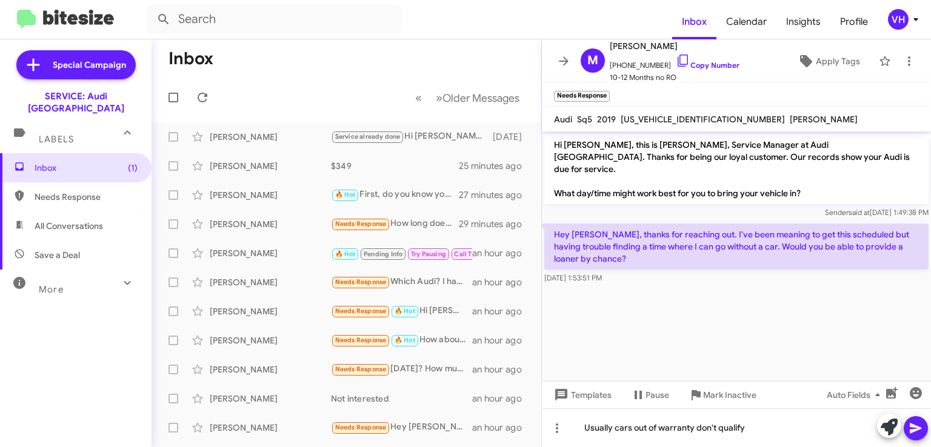
scroll to position [0, 0]
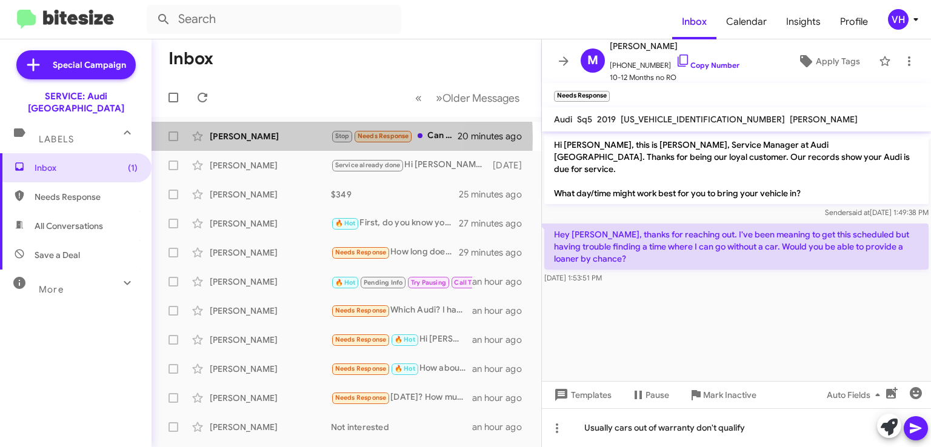
click at [267, 138] on div "[PERSON_NAME]" at bounding box center [270, 136] width 121 height 12
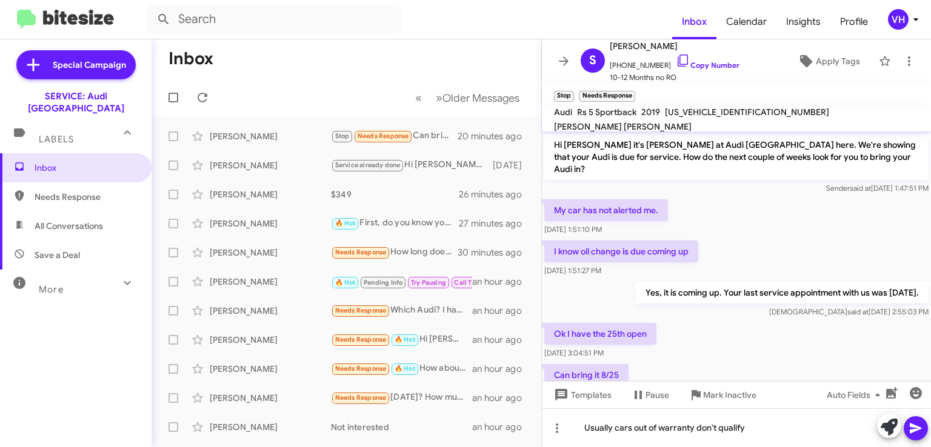
scroll to position [366, 0]
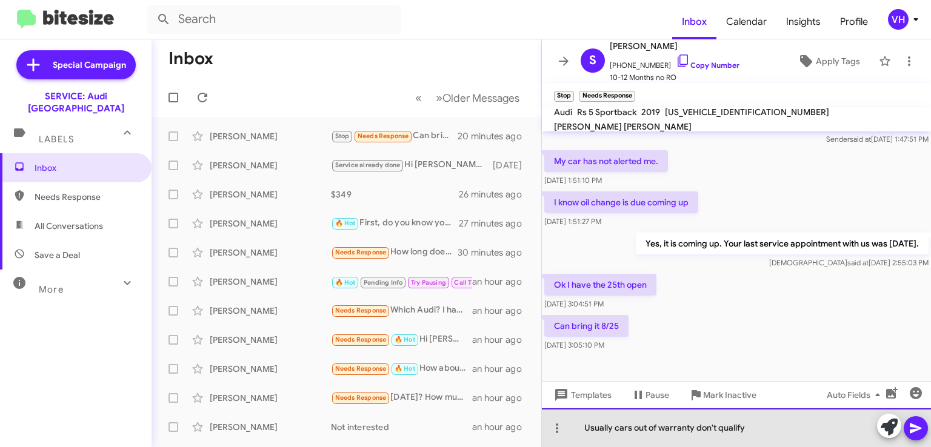
click at [751, 430] on div "Usually cars out of warranty don't qualify" at bounding box center [736, 427] width 389 height 39
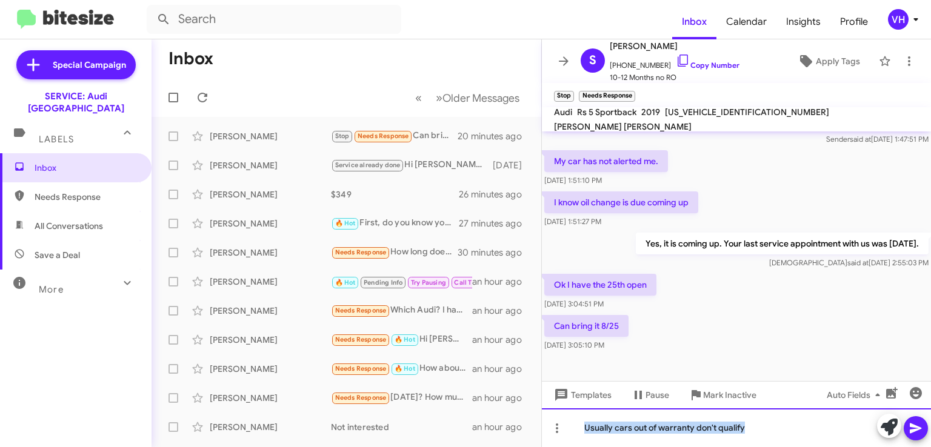
drag, startPoint x: 732, startPoint y: 425, endPoint x: 559, endPoint y: 453, distance: 175.6
click at [559, 447] on html "Inbox Calendar Insights Profile VH Special Campaign SERVICE: Audi Oakland Label…" at bounding box center [465, 223] width 931 height 447
copy div "Usually cars out of warranty don't qualify"
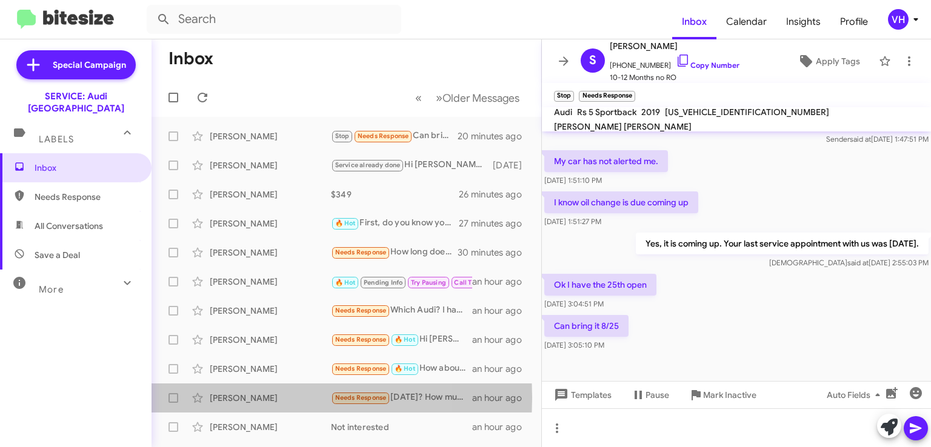
click at [261, 398] on div "[PERSON_NAME]" at bounding box center [270, 398] width 121 height 12
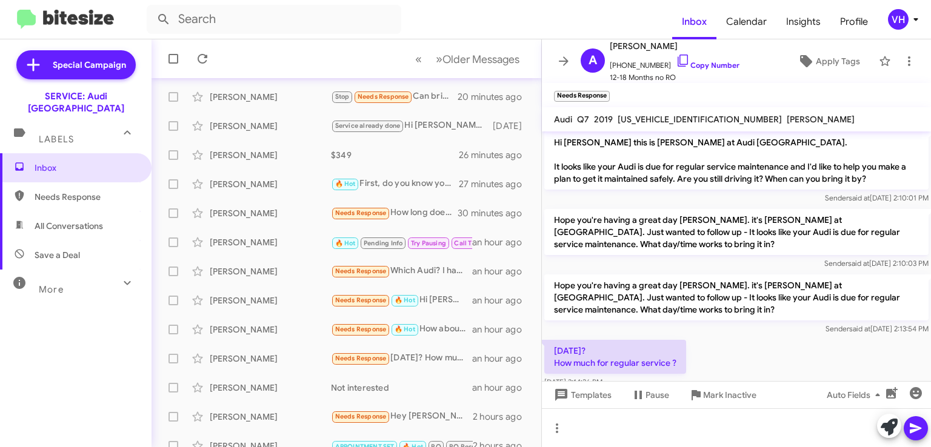
scroll to position [61, 0]
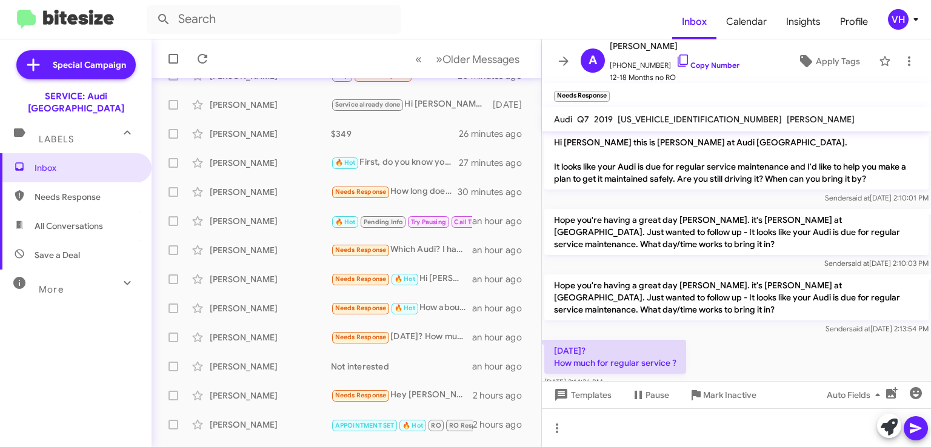
click at [288, 393] on div "[PERSON_NAME]" at bounding box center [270, 396] width 121 height 12
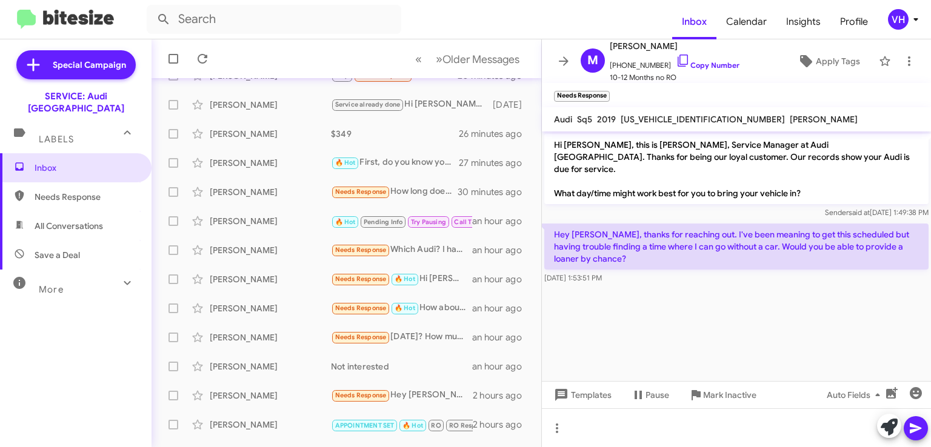
drag, startPoint x: 697, startPoint y: 216, endPoint x: 721, endPoint y: 258, distance: 48.0
click at [721, 258] on div "Hey Steven, thanks for reaching out. I've been meaning to get this scheduled bu…" at bounding box center [736, 254] width 384 height 61
click at [697, 301] on cdk-virtual-scroll-viewport "Hi Martina, this is Steven Bainbridge, Service Manager at Audi Oakland. Thanks …" at bounding box center [736, 257] width 389 height 250
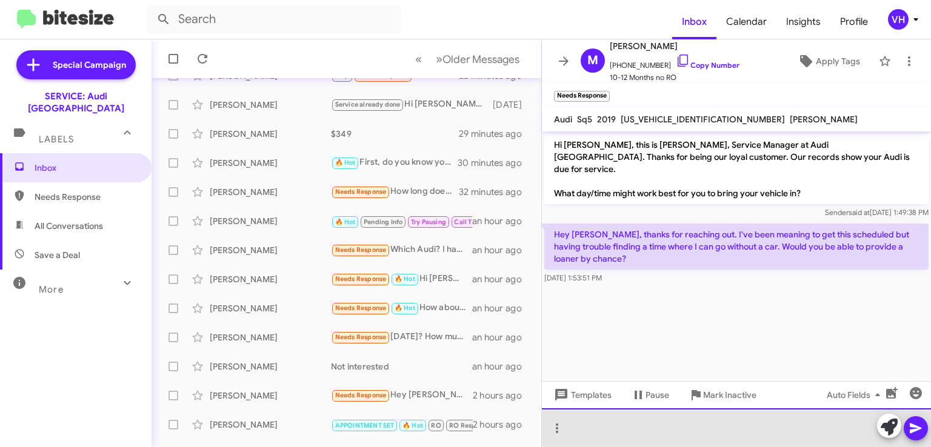
click at [834, 430] on div at bounding box center [736, 427] width 389 height 39
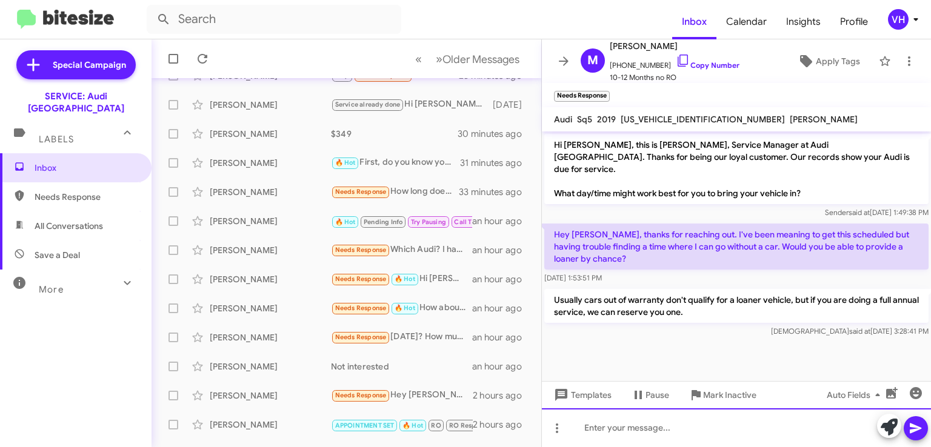
scroll to position [121, 0]
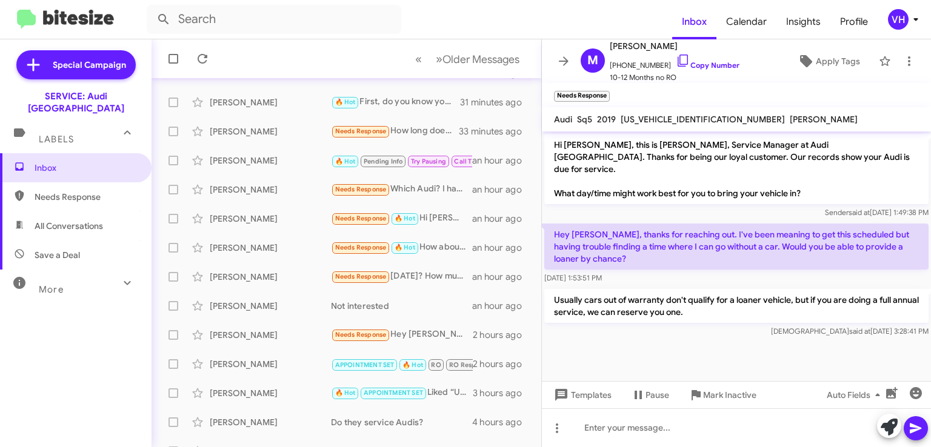
click at [255, 332] on div "[PERSON_NAME]" at bounding box center [270, 335] width 121 height 12
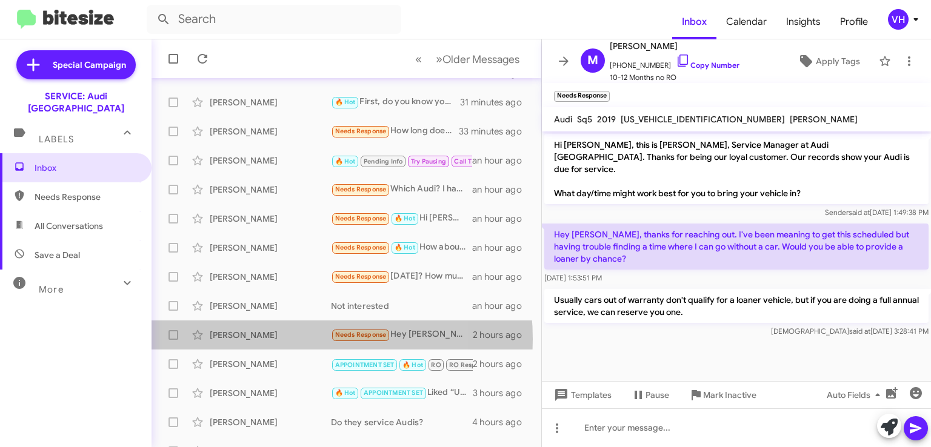
click at [269, 339] on div "[PERSON_NAME]" at bounding box center [270, 335] width 121 height 12
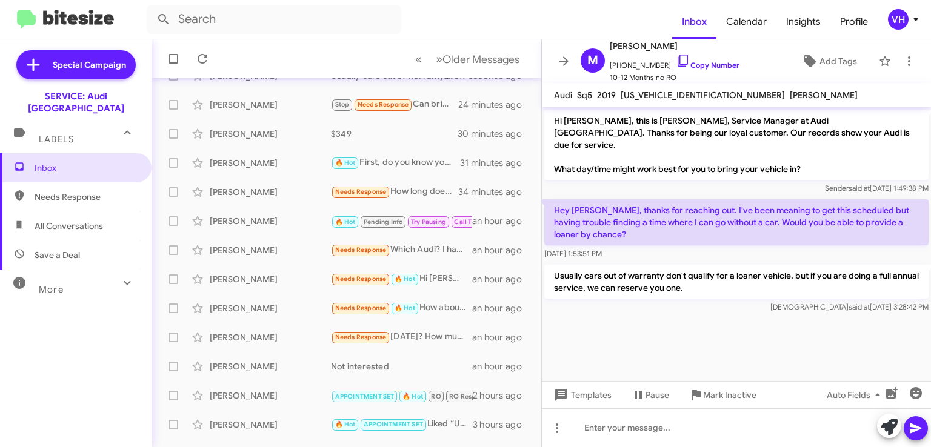
scroll to position [121, 0]
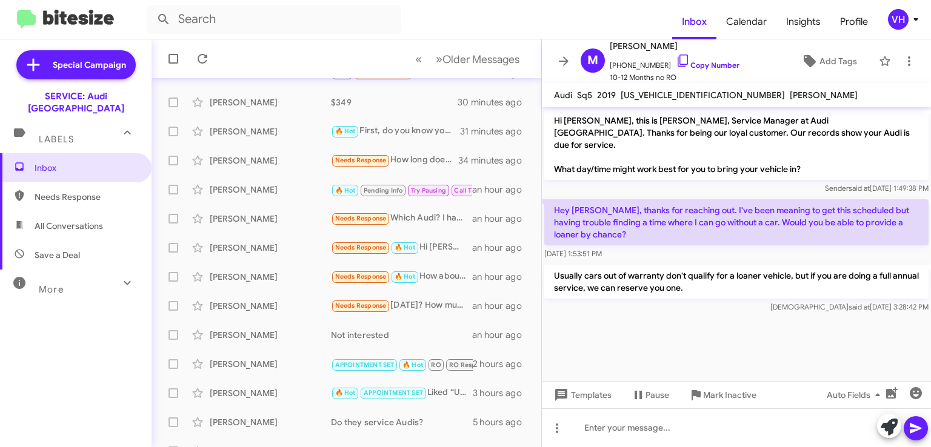
click at [282, 302] on div "[PERSON_NAME]" at bounding box center [270, 306] width 121 height 12
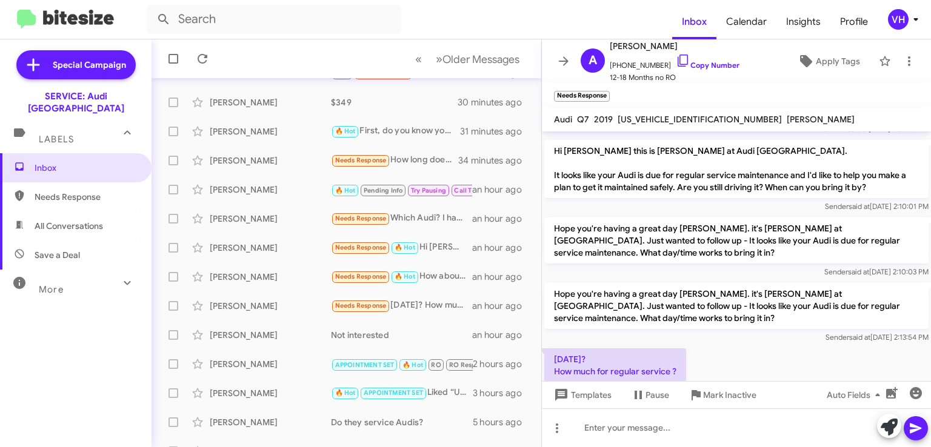
scroll to position [378, 0]
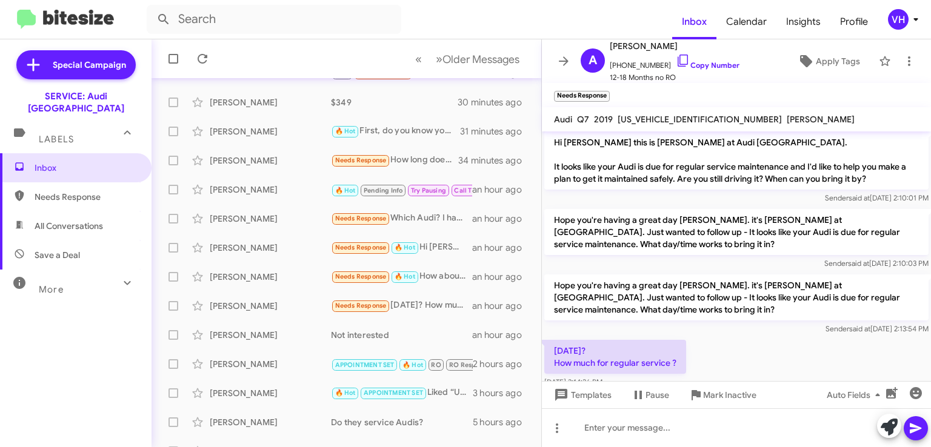
click at [661, 119] on span "[US_VEHICLE_IDENTIFICATION_NUMBER]" at bounding box center [700, 119] width 164 height 11
copy span "[US_VEHICLE_IDENTIFICATION_NUMBER]"
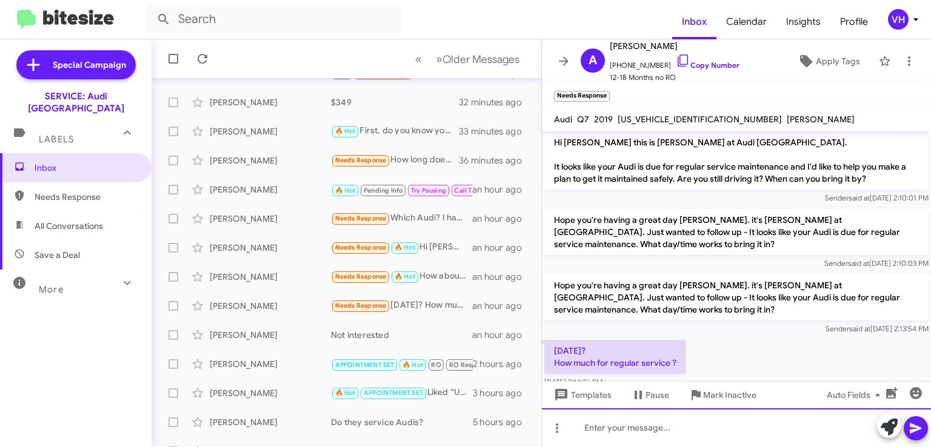
click at [693, 418] on div at bounding box center [736, 427] width 389 height 39
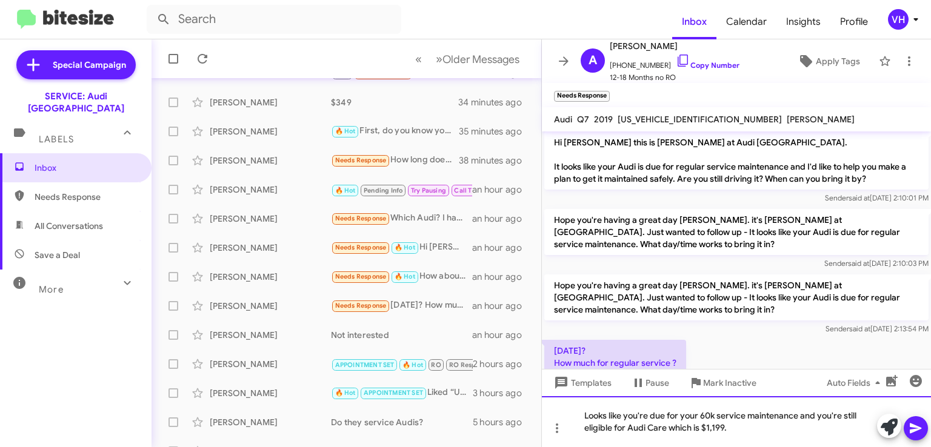
click at [799, 414] on div "Looks like you're due for your 60k service maintenance and you're still eligibl…" at bounding box center [736, 421] width 389 height 51
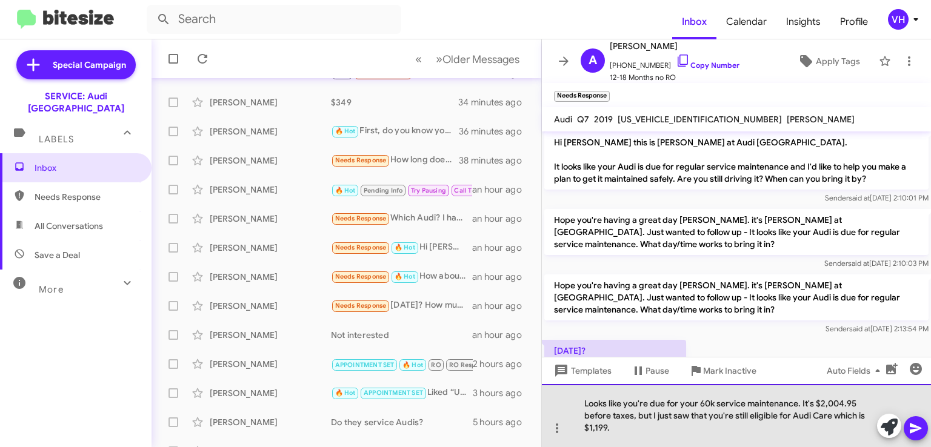
click at [741, 434] on div "Looks like you're due for your 60k service maintenance. It's $2,004.95 before t…" at bounding box center [736, 415] width 389 height 63
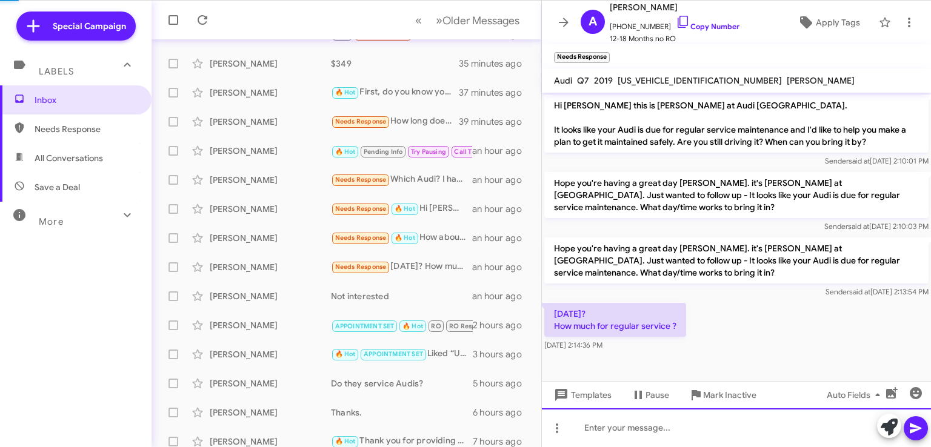
scroll to position [339, 0]
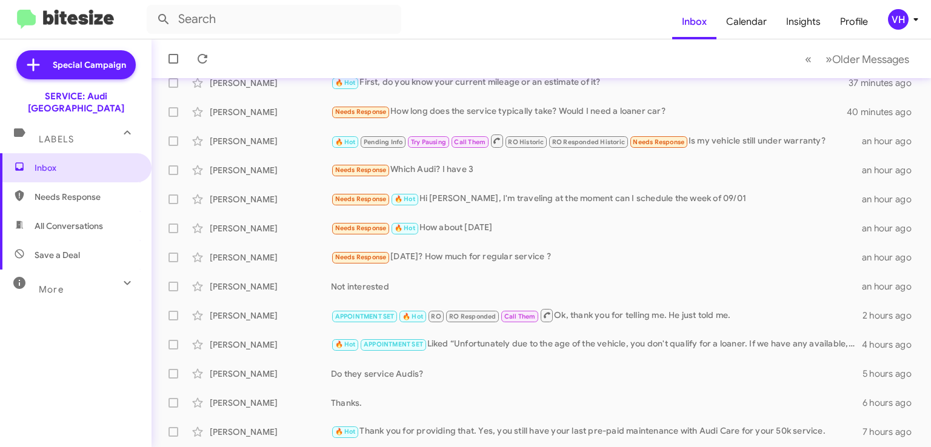
scroll to position [182, 0]
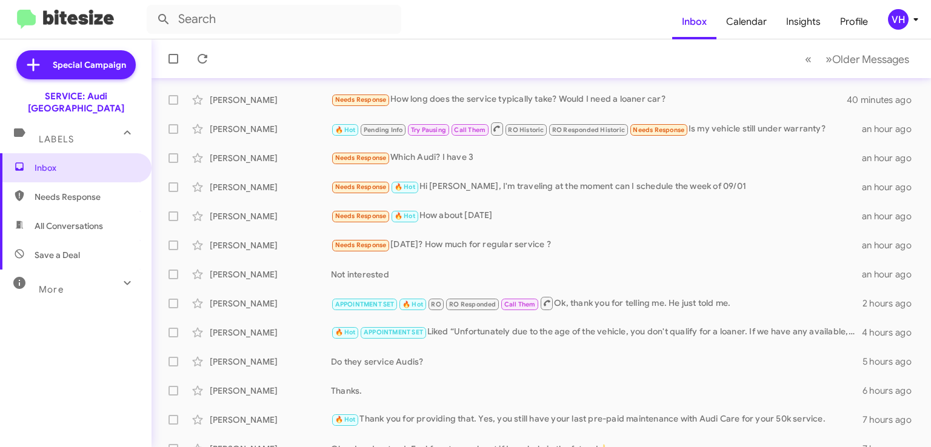
click at [280, 250] on div "[PERSON_NAME]" at bounding box center [270, 245] width 121 height 12
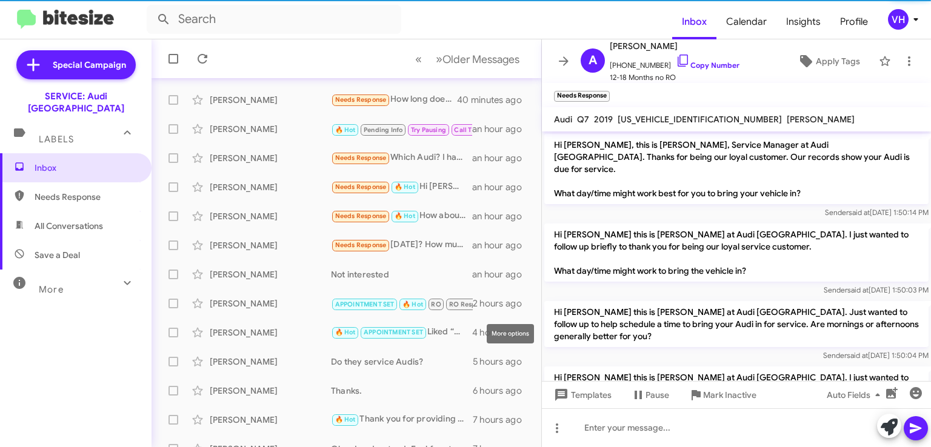
scroll to position [354, 0]
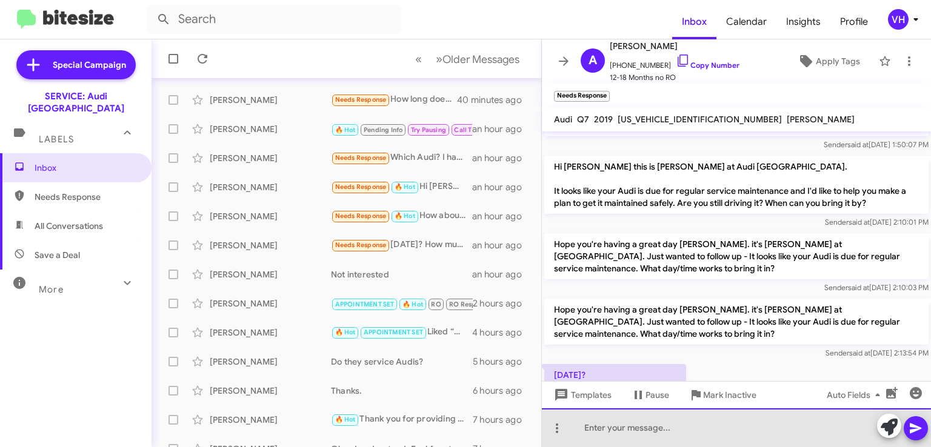
click at [645, 424] on div at bounding box center [736, 427] width 389 height 39
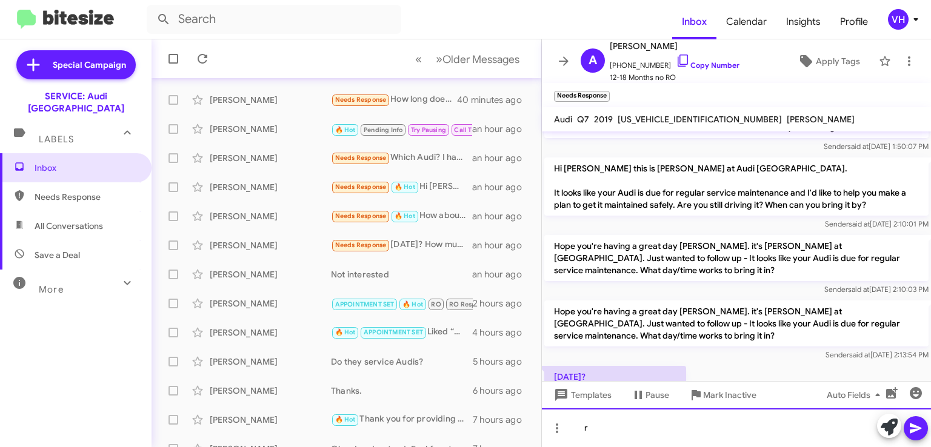
scroll to position [423, 0]
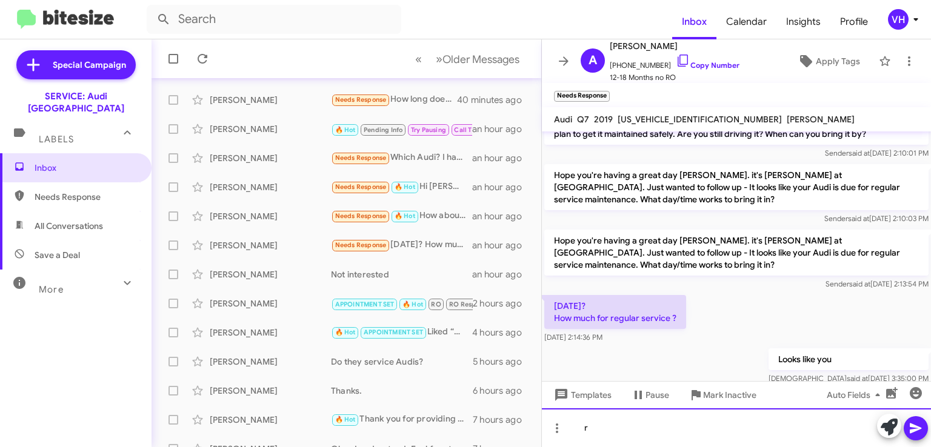
click at [788, 427] on div "r" at bounding box center [736, 427] width 389 height 39
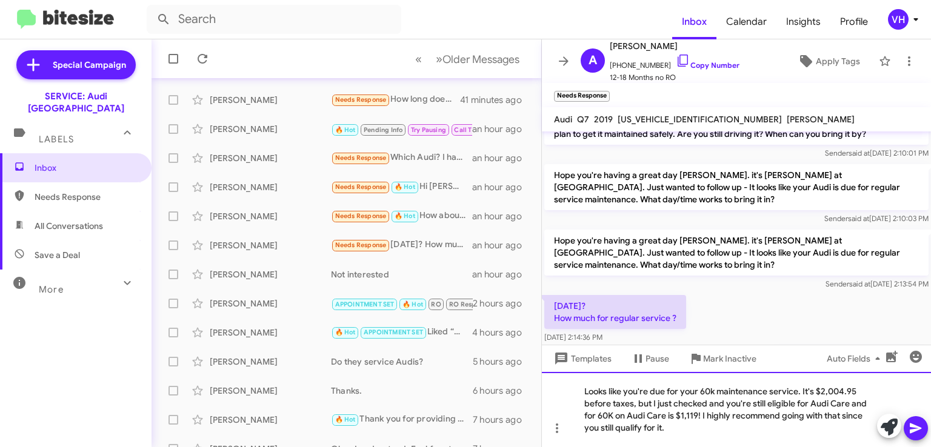
click at [860, 400] on div "Looks like you're due for your 60k maintenance service. It's $2,004.95 before t…" at bounding box center [736, 409] width 389 height 75
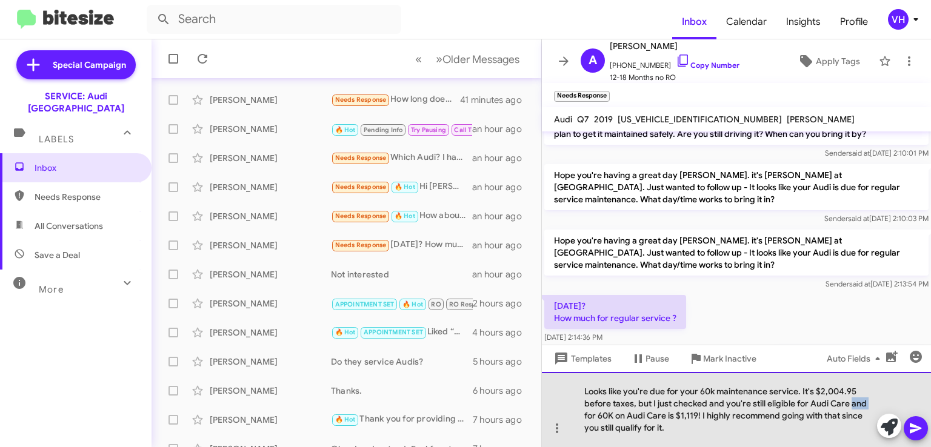
click at [860, 400] on div "Looks like you're due for your 60k maintenance service. It's $2,004.95 before t…" at bounding box center [736, 409] width 389 height 75
click at [652, 415] on div "Looks like you're due for your 60k maintenance service. It's $2,004.95 before t…" at bounding box center [736, 409] width 389 height 75
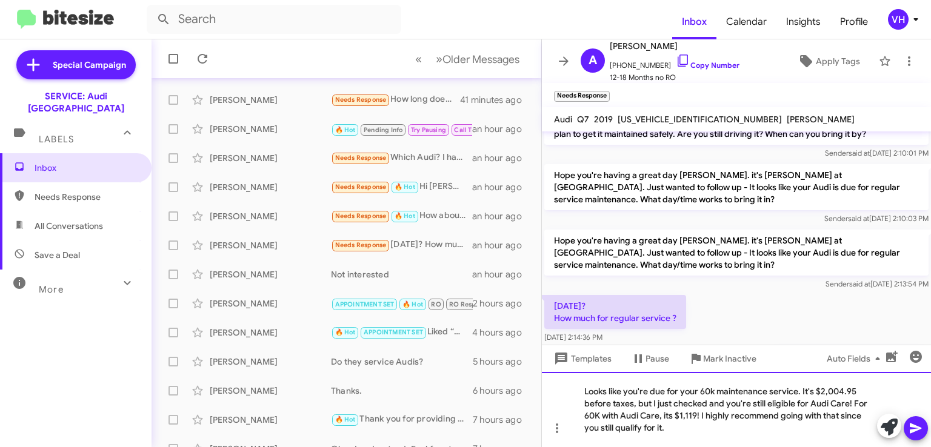
click at [759, 427] on div "Looks like you're due for your 60k maintenance service. It's $2,004.95 before t…" at bounding box center [736, 409] width 389 height 75
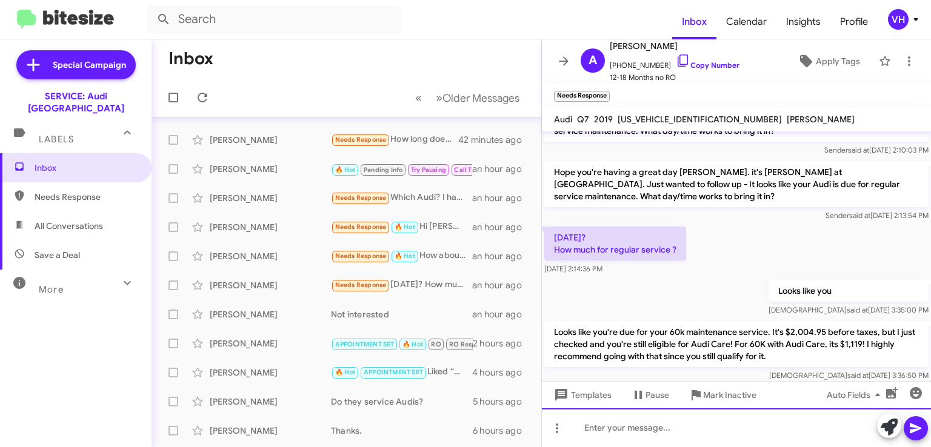
scroll to position [121, 0]
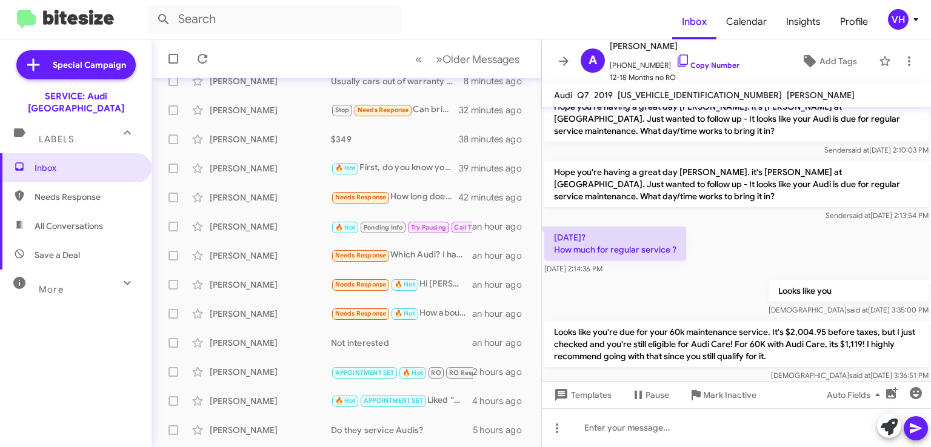
scroll to position [121, 0]
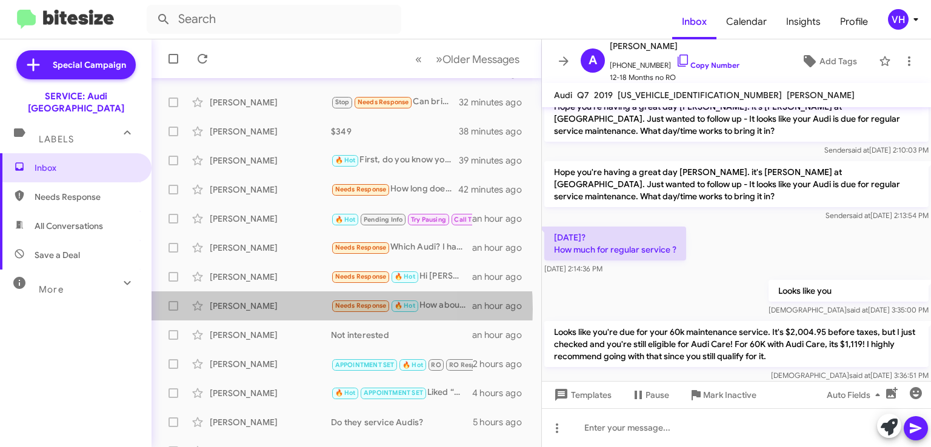
click at [264, 309] on div "[PERSON_NAME]" at bounding box center [270, 306] width 121 height 12
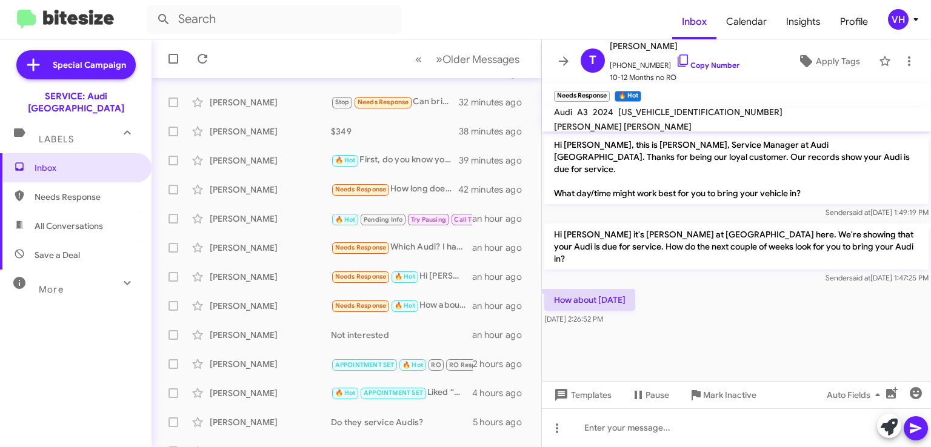
click at [653, 118] on span "[US_VEHICLE_IDENTIFICATION_NUMBER]" at bounding box center [700, 112] width 164 height 11
copy span "[US_VEHICLE_IDENTIFICATION_NUMBER]"
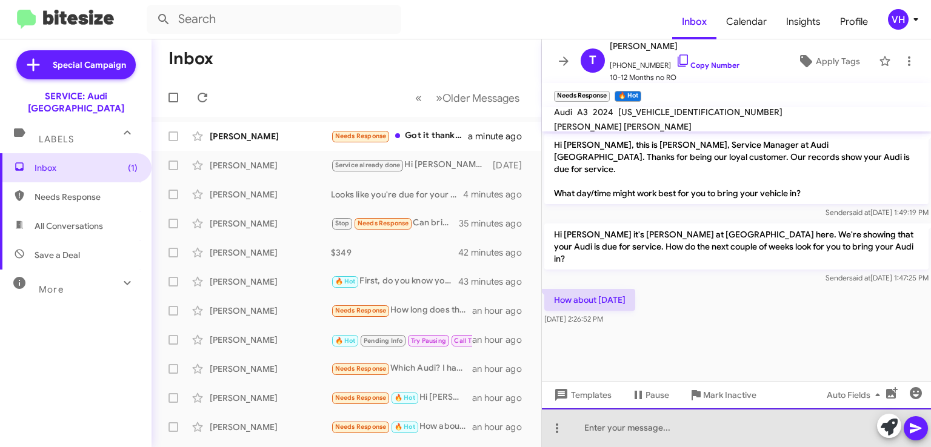
click at [692, 423] on div at bounding box center [736, 427] width 389 height 39
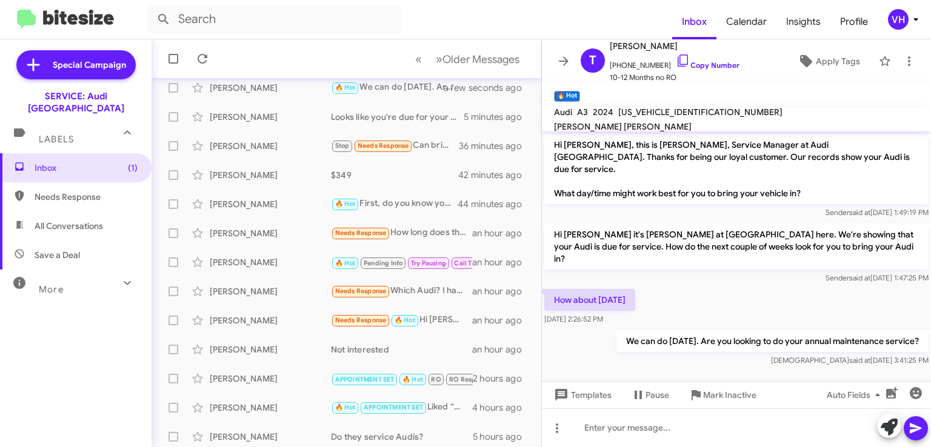
scroll to position [121, 0]
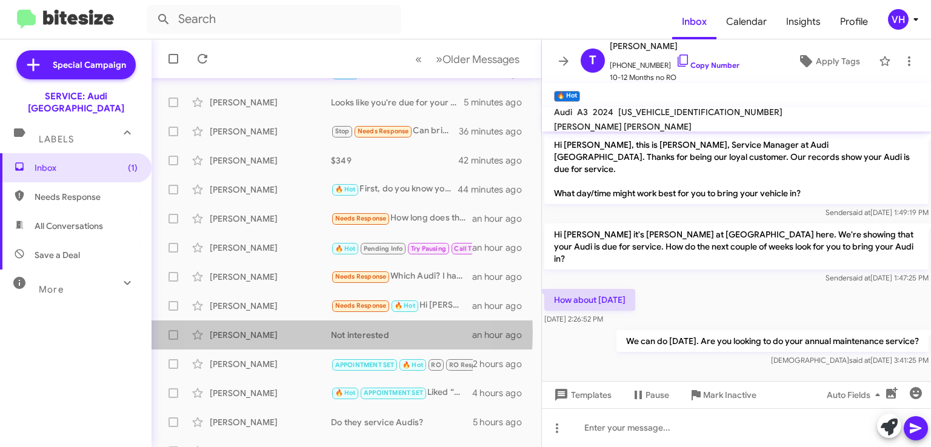
click at [281, 332] on div "[PERSON_NAME]" at bounding box center [270, 335] width 121 height 12
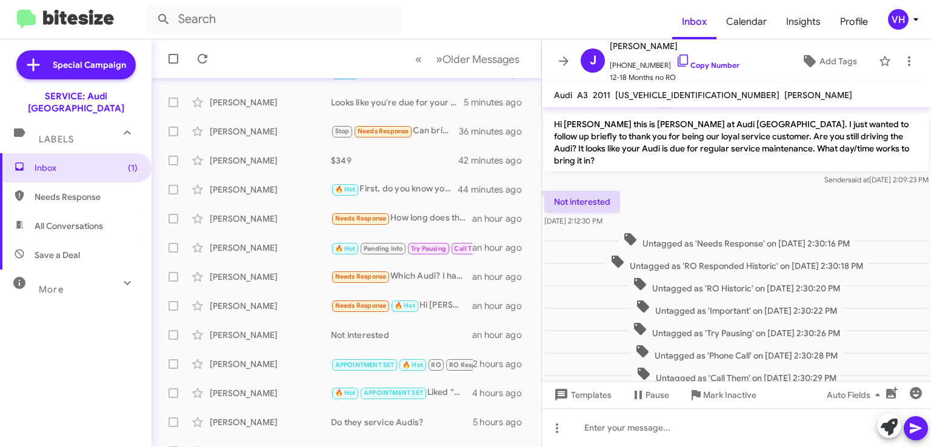
scroll to position [578, 0]
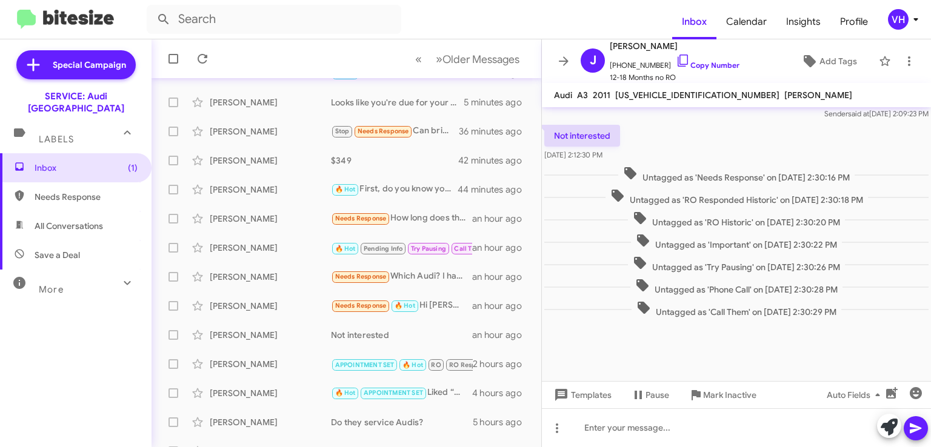
click at [250, 298] on div "[PERSON_NAME] Needs Response 🔥 Hot Hi [PERSON_NAME], I'm traveling at the momen…" at bounding box center [346, 306] width 370 height 24
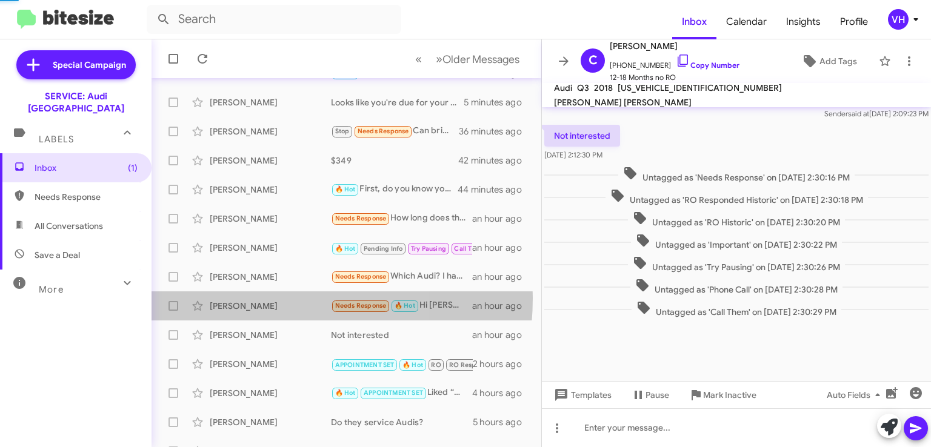
scroll to position [158, 0]
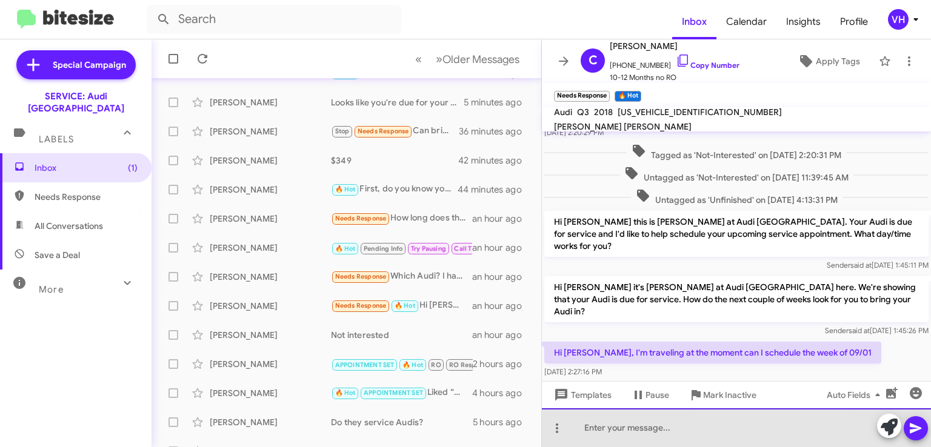
click at [763, 419] on div at bounding box center [736, 427] width 389 height 39
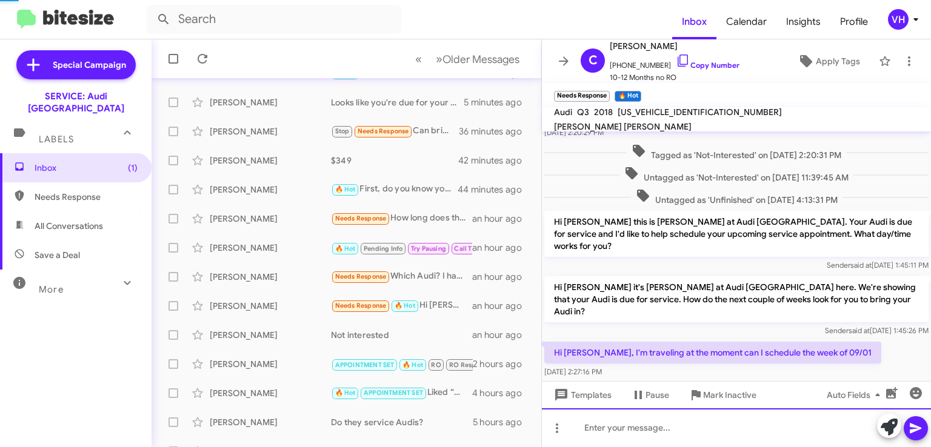
scroll to position [0, 0]
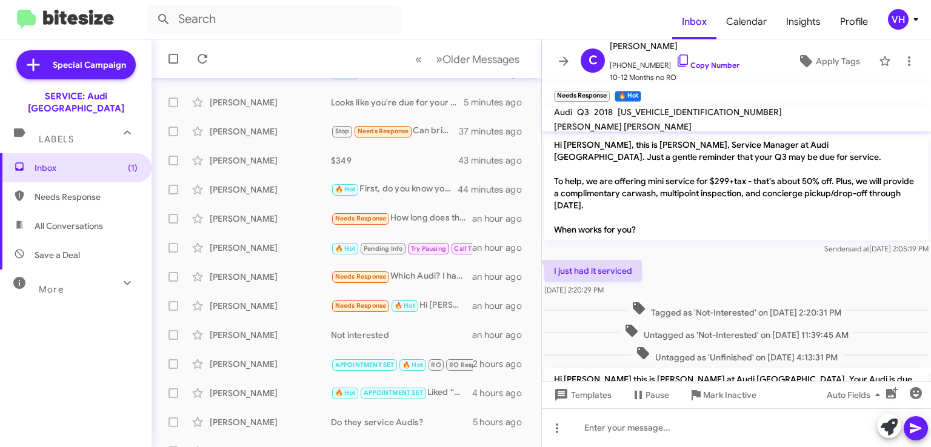
click at [252, 304] on div "[PERSON_NAME]" at bounding box center [270, 306] width 121 height 12
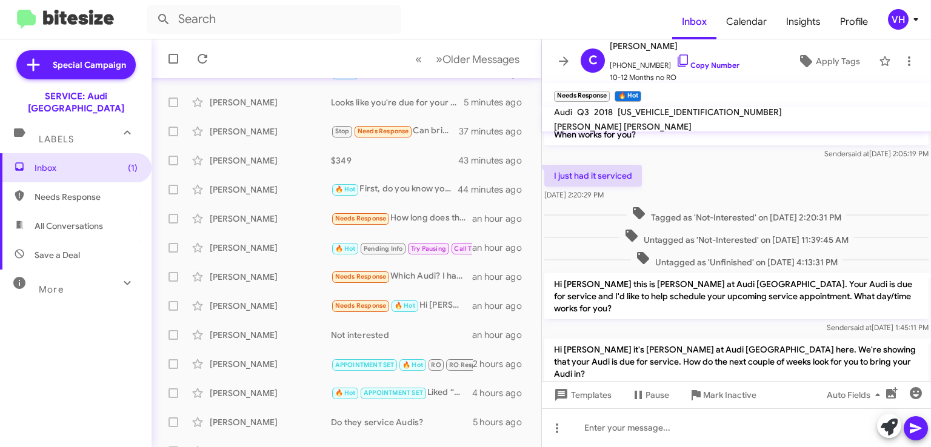
scroll to position [202, 0]
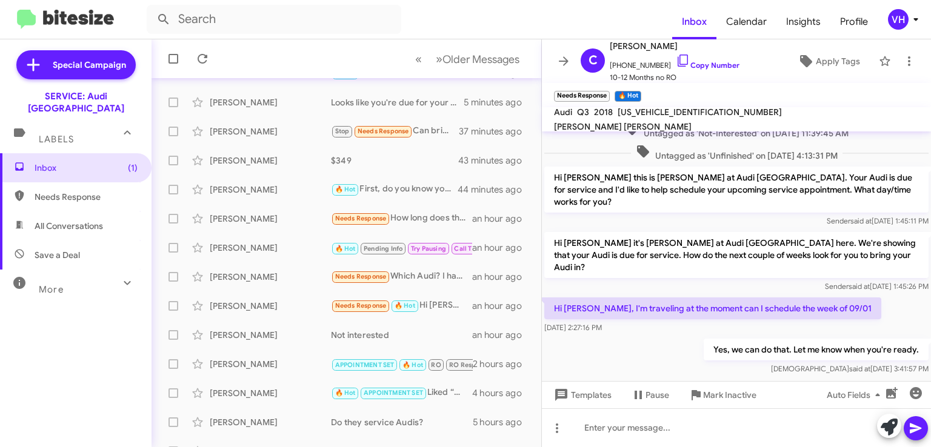
click at [270, 281] on div "[PERSON_NAME]" at bounding box center [270, 277] width 121 height 12
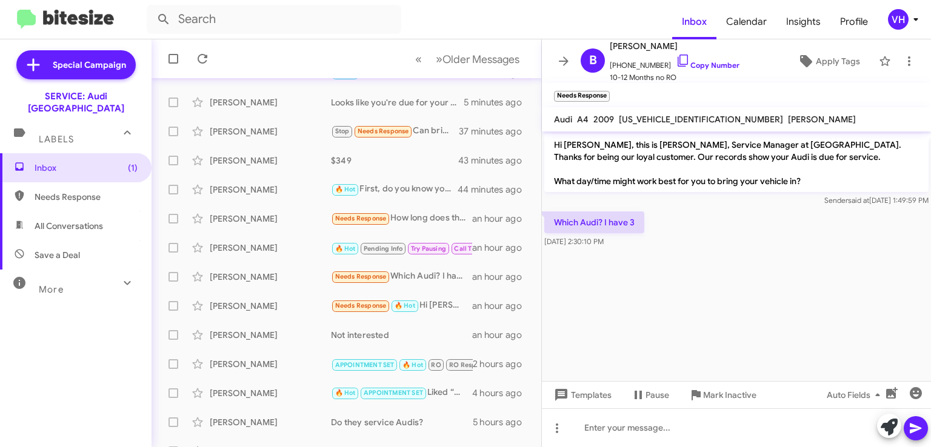
drag, startPoint x: 695, startPoint y: 235, endPoint x: 601, endPoint y: 181, distance: 108.6
click at [608, 185] on div "Hi [PERSON_NAME], this is [PERSON_NAME], Service Manager at [GEOGRAPHIC_DATA]. …" at bounding box center [736, 191] width 389 height 119
click at [599, 179] on p "Hi [PERSON_NAME], this is [PERSON_NAME], Service Manager at [GEOGRAPHIC_DATA]. …" at bounding box center [736, 163] width 384 height 58
drag, startPoint x: 593, startPoint y: 175, endPoint x: 671, endPoint y: 245, distance: 106.0
click at [671, 245] on div "Hi [PERSON_NAME], this is [PERSON_NAME], Service Manager at [GEOGRAPHIC_DATA]. …" at bounding box center [736, 191] width 389 height 119
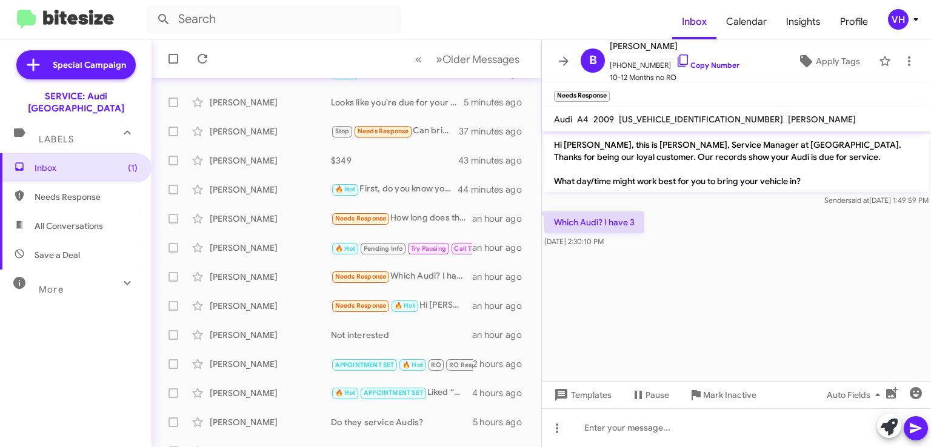
click at [671, 245] on div "Which Audi? I have 3 [DATE] 2:30:10 PM" at bounding box center [736, 229] width 389 height 41
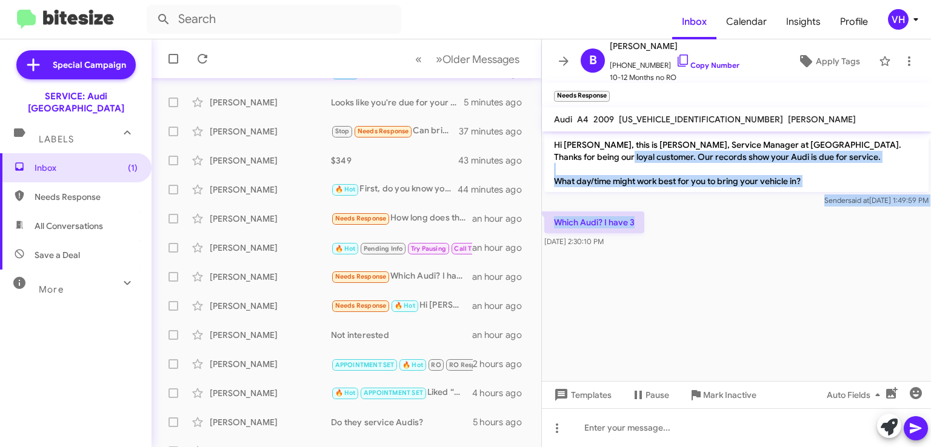
drag, startPoint x: 643, startPoint y: 220, endPoint x: 581, endPoint y: 151, distance: 92.7
click at [584, 155] on div "Hi Brett, this is Steven Bainbridge, Service Manager at Audi Oakland. Thanks fo…" at bounding box center [736, 191] width 389 height 119
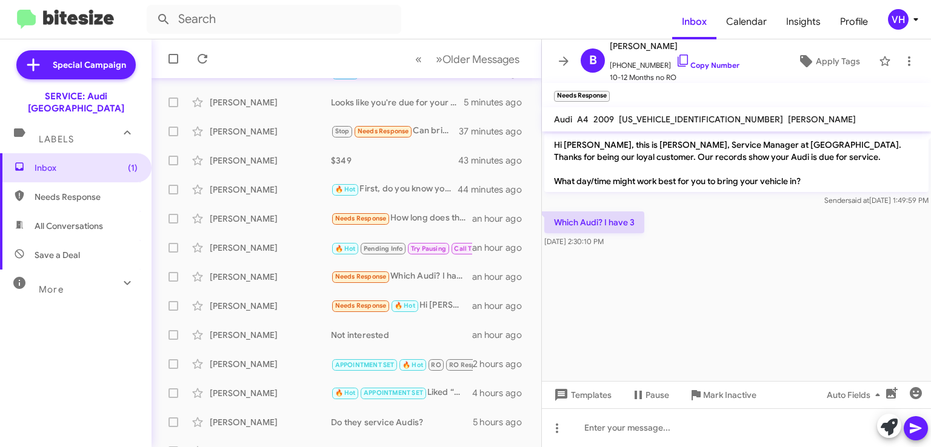
click at [580, 149] on p "Hi [PERSON_NAME], this is [PERSON_NAME], Service Manager at [GEOGRAPHIC_DATA]. …" at bounding box center [736, 163] width 384 height 58
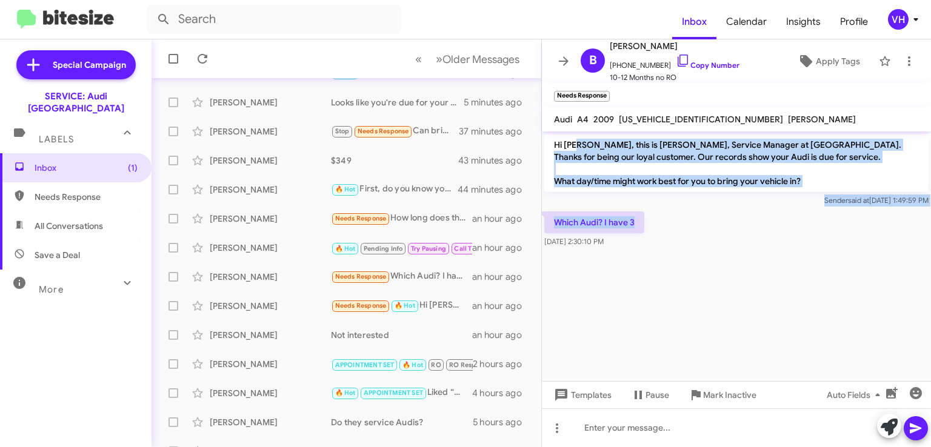
drag, startPoint x: 575, startPoint y: 135, endPoint x: 691, endPoint y: 225, distance: 147.6
click at [691, 225] on div "Hi Brett, this is Steven Bainbridge, Service Manager at Audi Oakland. Thanks fo…" at bounding box center [736, 191] width 389 height 119
click at [691, 225] on div "Which Audi? I have 3 Aug 13, 2025, 2:30:10 PM" at bounding box center [736, 229] width 389 height 41
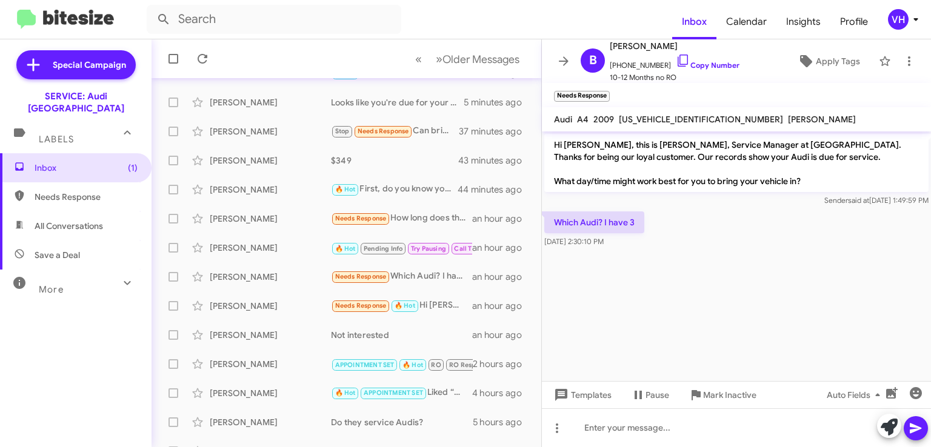
click at [645, 116] on span "[US_VEHICLE_IDENTIFICATION_NUMBER]" at bounding box center [701, 119] width 164 height 11
copy span "[US_VEHICLE_IDENTIFICATION_NUMBER]"
click at [672, 96] on mat-toolbar "Needs Response ×" at bounding box center [736, 95] width 389 height 24
click at [676, 58] on icon at bounding box center [683, 60] width 15 height 15
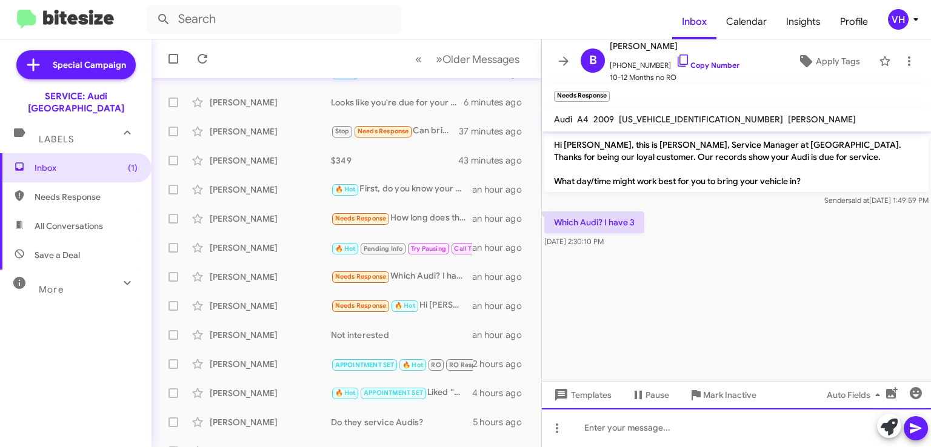
click at [652, 418] on div at bounding box center [736, 427] width 389 height 39
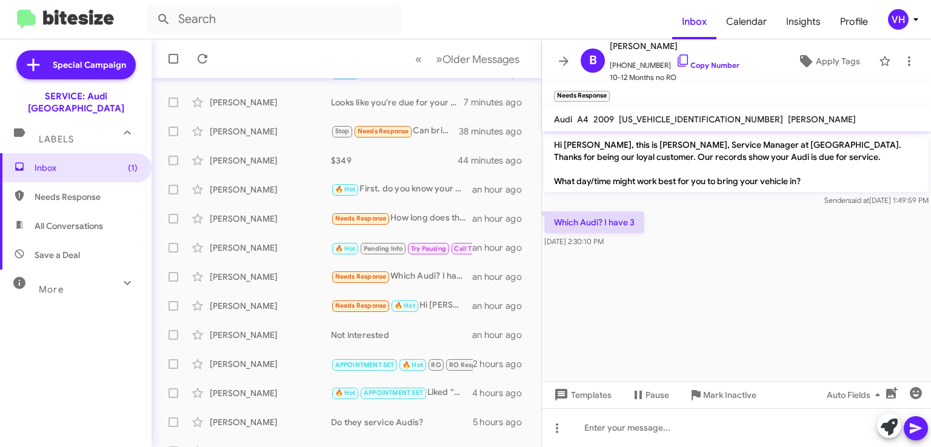
click at [606, 322] on cdk-virtual-scroll-viewport "Hi Brett, this is Steven Bainbridge, Service Manager at Audi Oakland. Thanks fo…" at bounding box center [736, 257] width 389 height 250
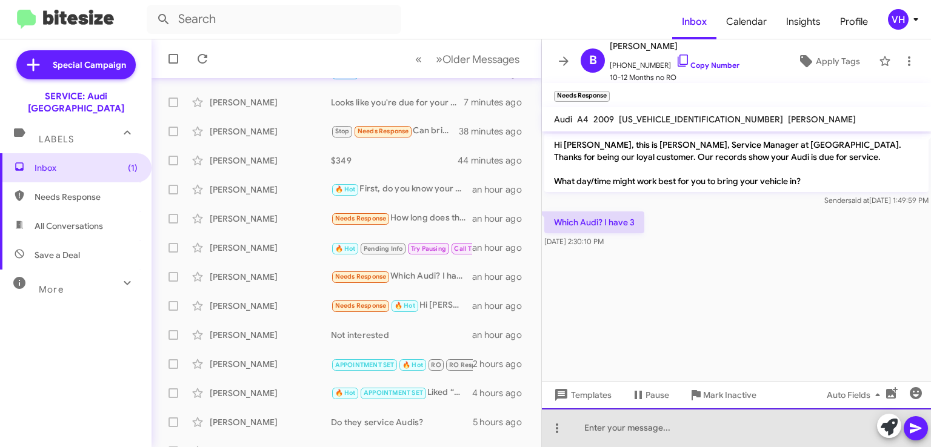
click at [643, 425] on div at bounding box center [736, 427] width 389 height 39
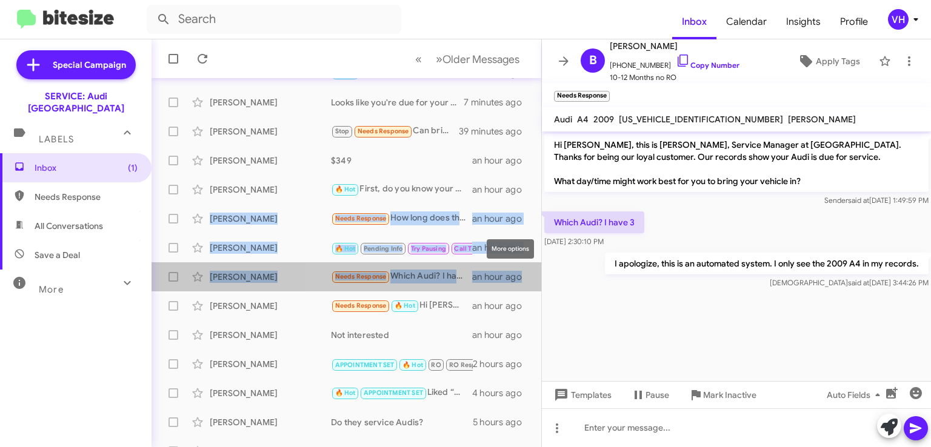
drag, startPoint x: 528, startPoint y: 275, endPoint x: 524, endPoint y: 185, distance: 90.4
click at [524, 185] on mat-action-list "Martina Brehmer Needs Response Got it thank you. What is the cost of the full s…" at bounding box center [346, 289] width 390 height 587
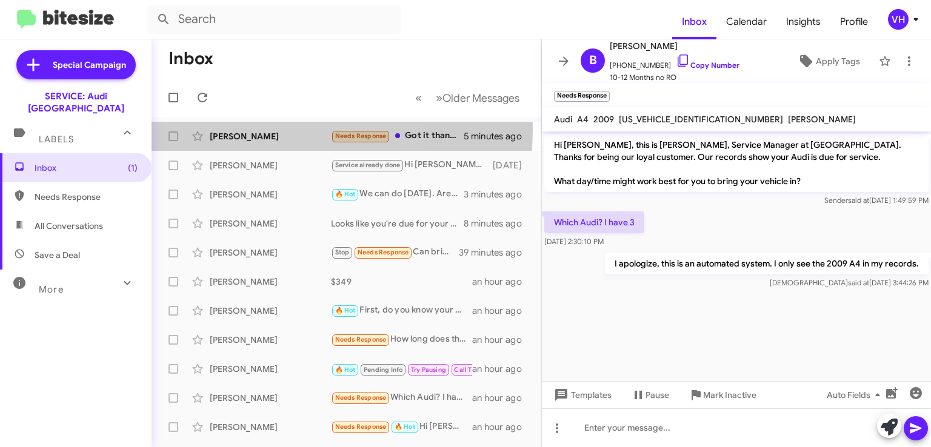
click at [248, 129] on div "Martina Brehmer Needs Response Got it thank you. What is the cost of the full s…" at bounding box center [346, 136] width 370 height 24
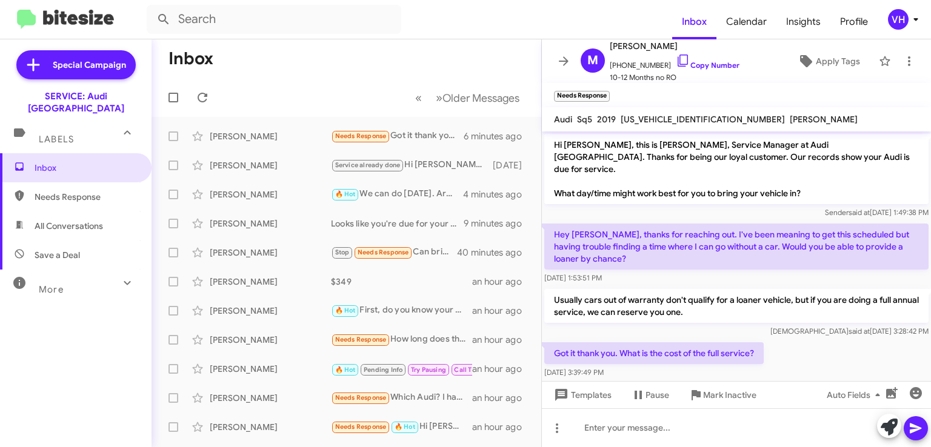
click at [686, 118] on span "WA1B4AFYXK2137366" at bounding box center [703, 119] width 164 height 11
copy span "WA1B4AFYXK2137366"
click at [702, 325] on div "Veda said at Aug 13, 2025, 3:28:42 PM" at bounding box center [736, 331] width 384 height 12
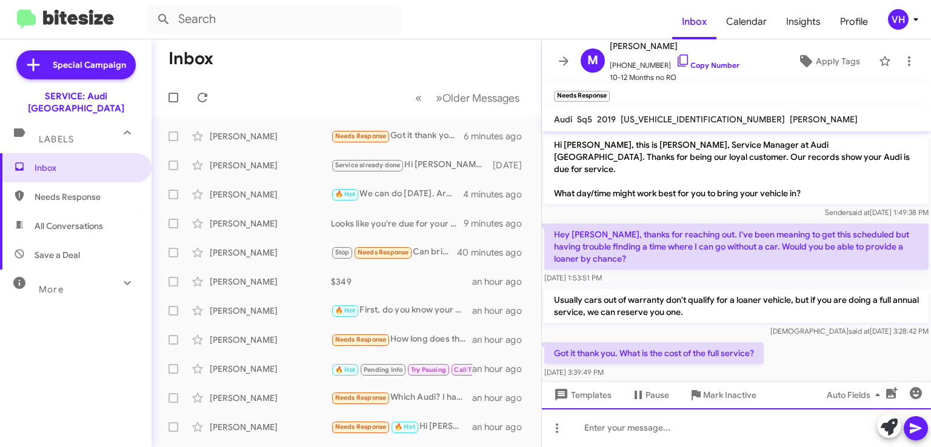
click at [683, 427] on div at bounding box center [736, 427] width 389 height 39
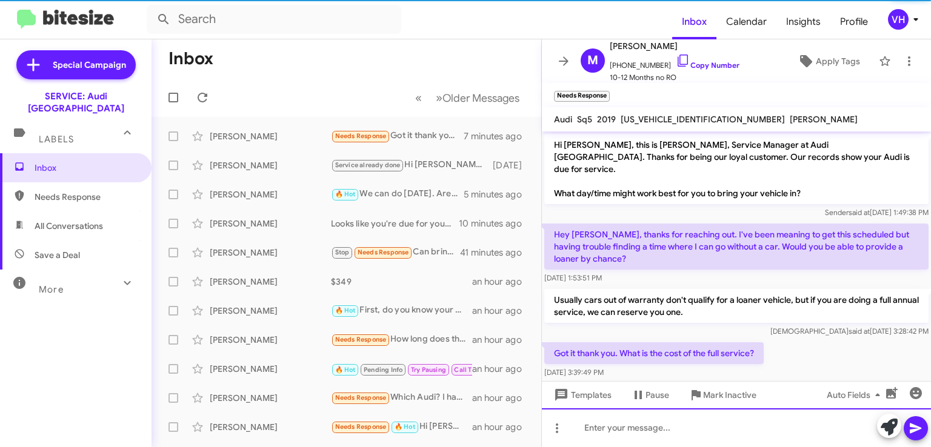
scroll to position [56, 0]
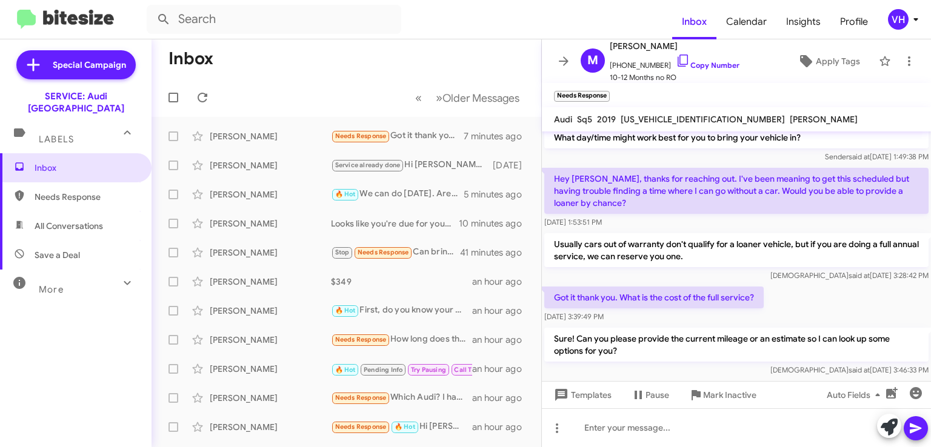
click at [269, 261] on div "Samuel Hayes Stop Needs Response Can bring it 8/25 41 minutes ago" at bounding box center [346, 253] width 370 height 24
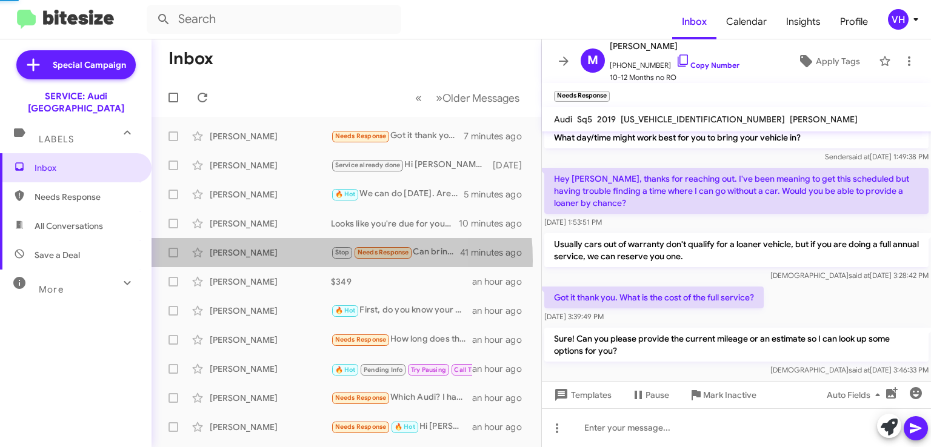
scroll to position [366, 0]
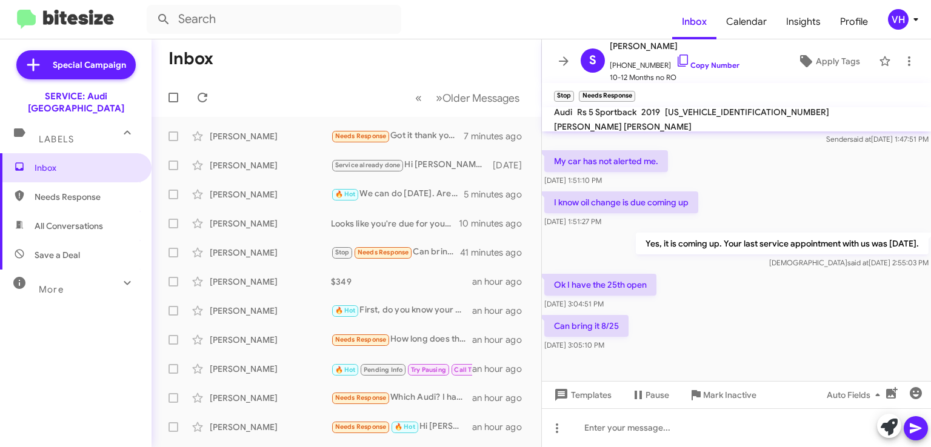
click at [717, 118] on span "WUABWCF51KA901681" at bounding box center [747, 112] width 164 height 11
copy span "WUABWCF51KA901681"
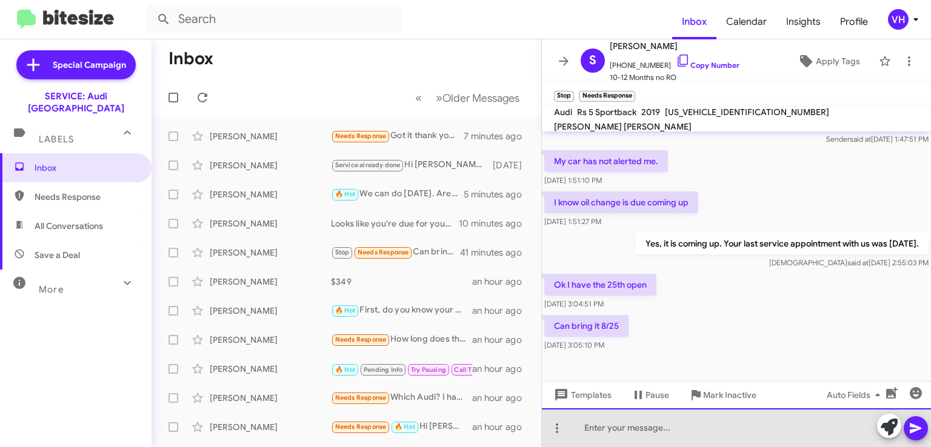
click at [621, 429] on div at bounding box center [736, 427] width 389 height 39
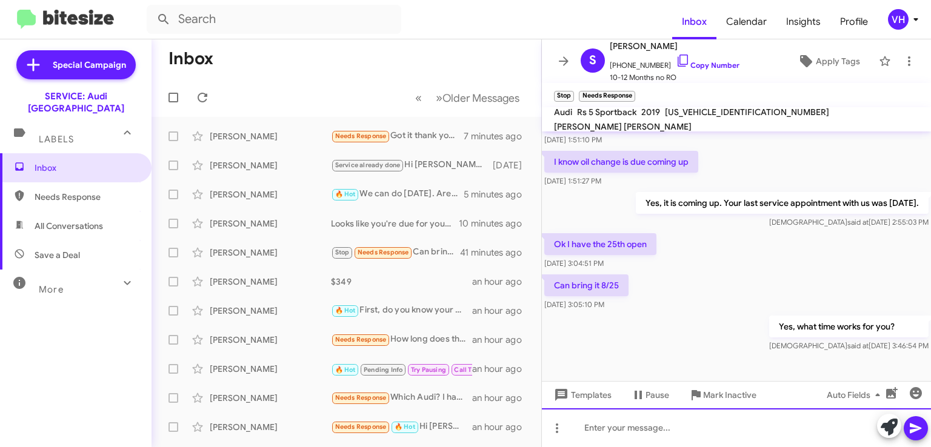
scroll to position [411, 0]
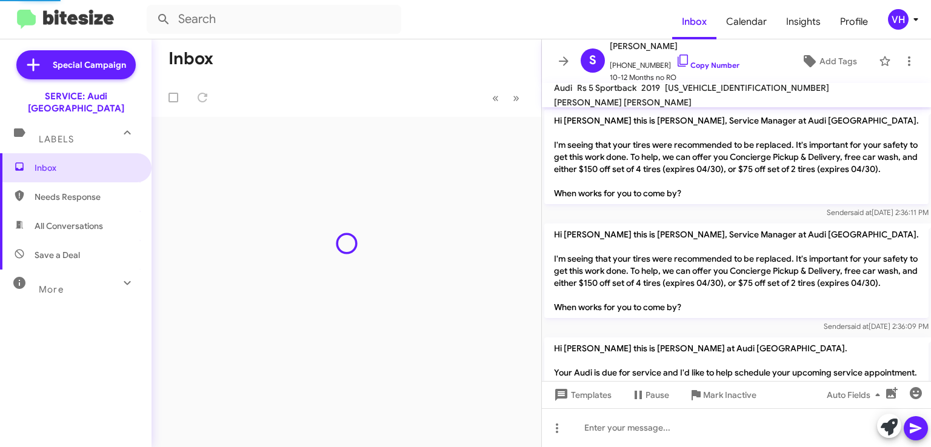
scroll to position [387, 0]
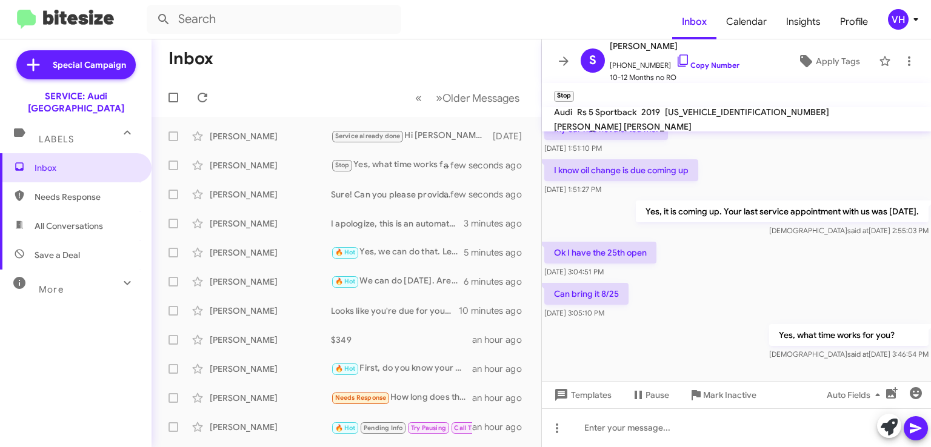
click at [565, 61] on icon at bounding box center [564, 60] width 10 height 9
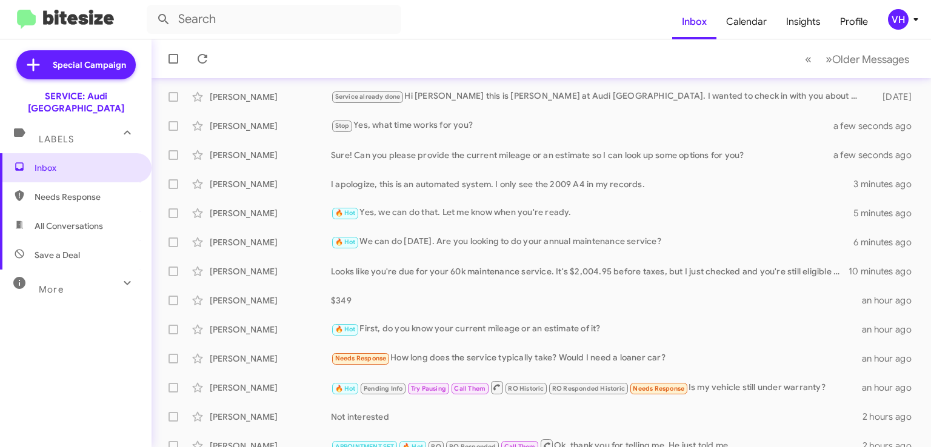
scroll to position [61, 0]
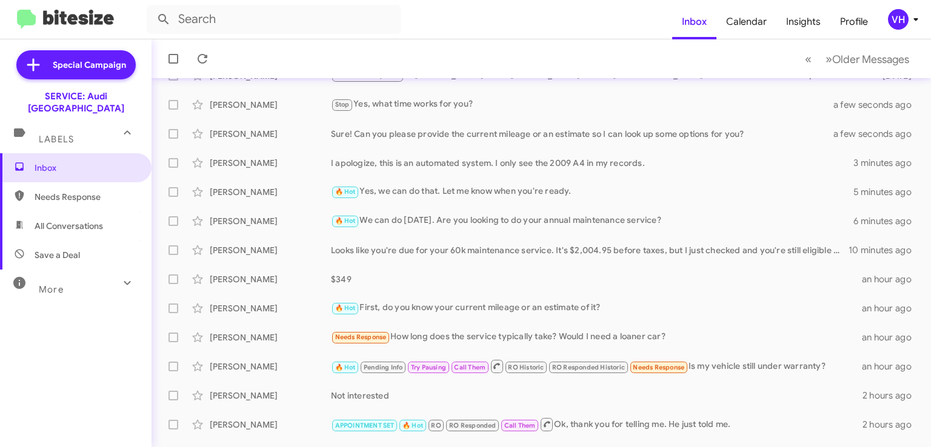
click at [709, 333] on div "Needs Response How long does the service typically take? Would I need a loaner …" at bounding box center [596, 337] width 531 height 14
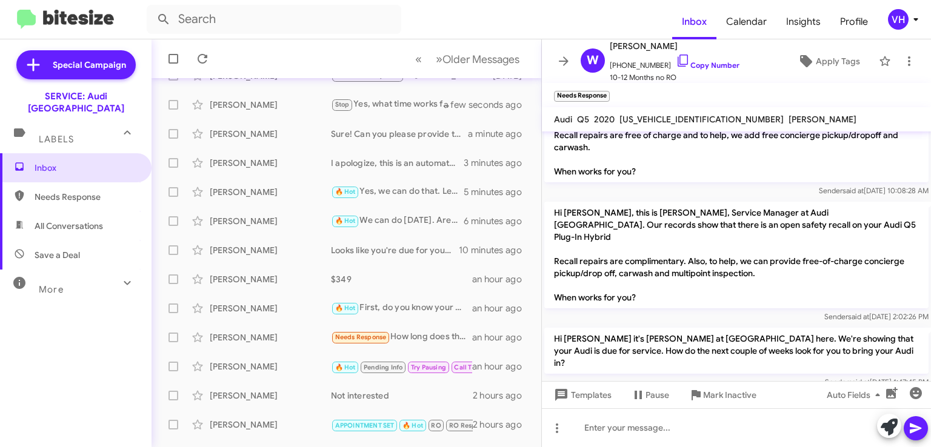
scroll to position [213, 0]
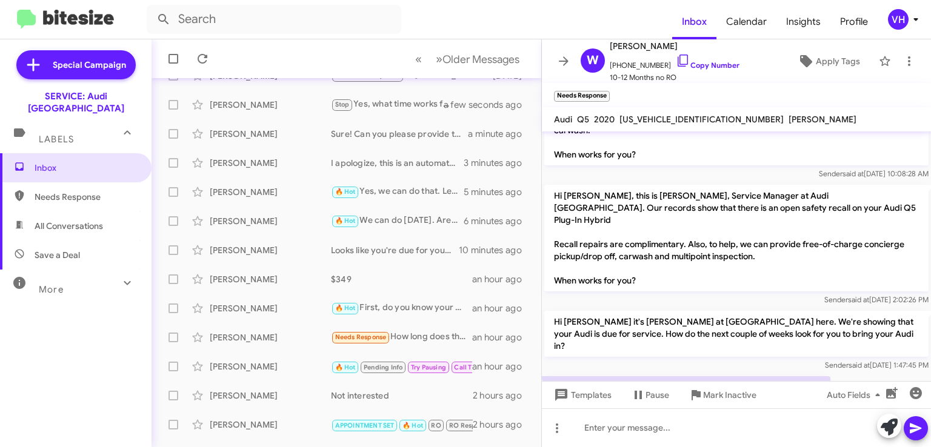
click at [653, 116] on span "[US_VEHICLE_IDENTIFICATION_NUMBER]" at bounding box center [701, 119] width 164 height 11
copy span "[US_VEHICLE_IDENTIFICATION_NUMBER]"
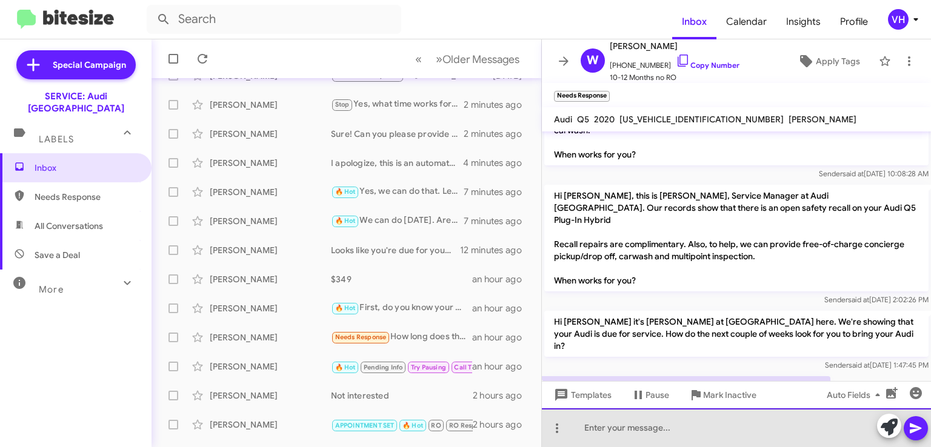
click at [638, 426] on div at bounding box center [736, 427] width 389 height 39
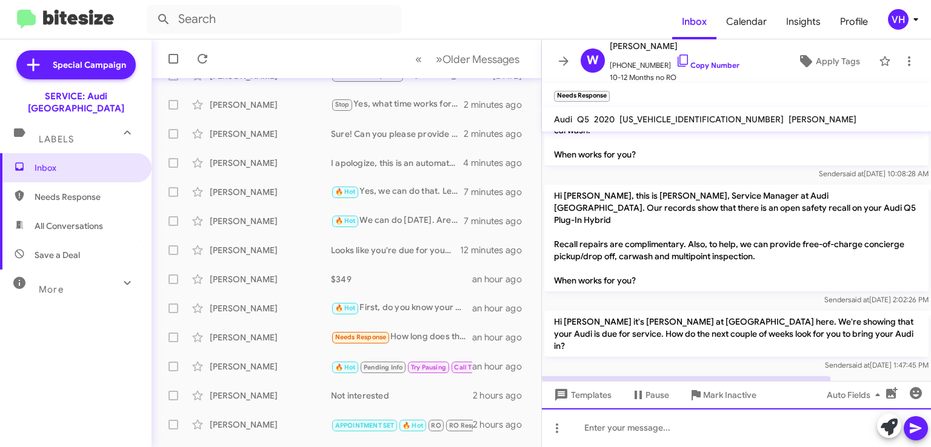
click at [636, 428] on div at bounding box center [736, 427] width 389 height 39
drag, startPoint x: 756, startPoint y: 422, endPoint x: 574, endPoint y: 453, distance: 184.4
click at [574, 447] on html "Inbox Calendar Insights Profile VH Special Campaign SERVICE: Audi Oakland Label…" at bounding box center [465, 223] width 931 height 447
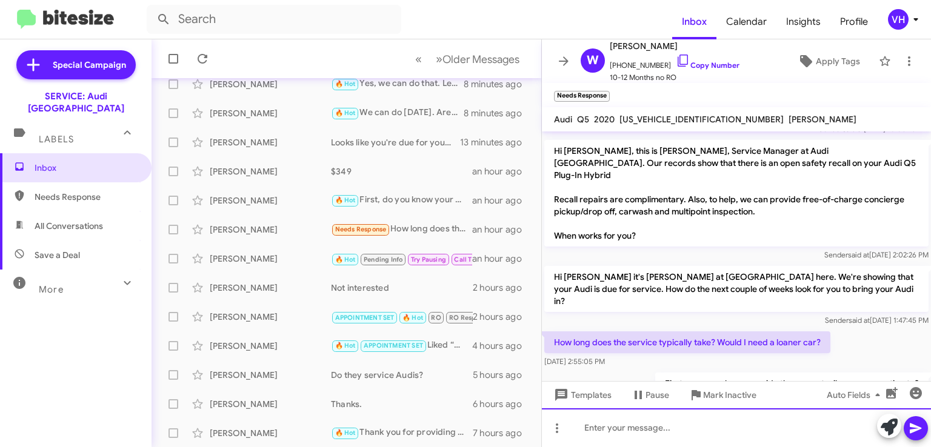
scroll to position [182, 0]
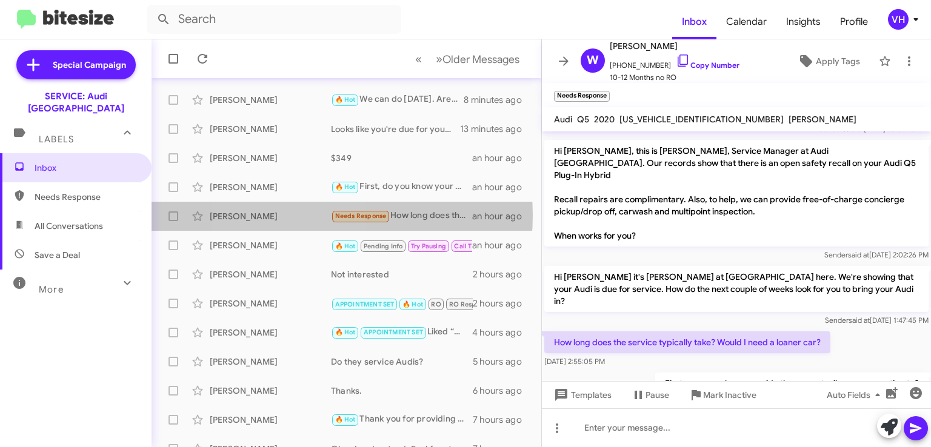
click at [295, 215] on div "[PERSON_NAME]" at bounding box center [270, 216] width 121 height 12
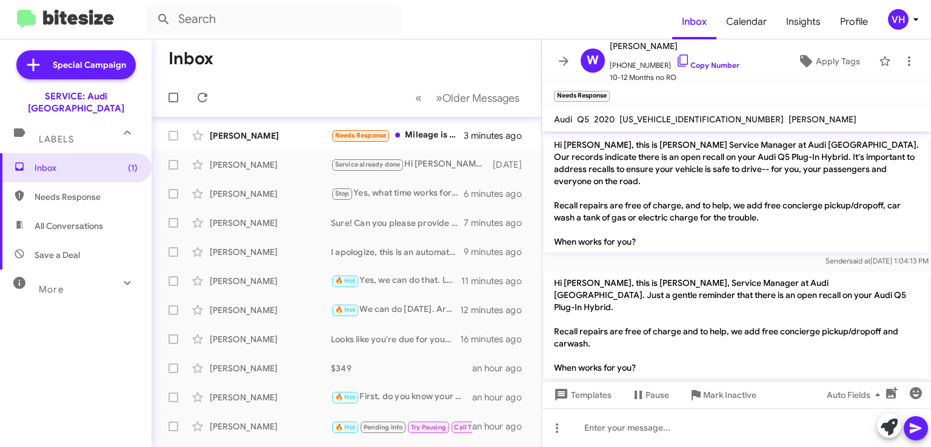
scroll to position [0, 0]
click at [279, 137] on div "[PERSON_NAME]" at bounding box center [270, 136] width 121 height 12
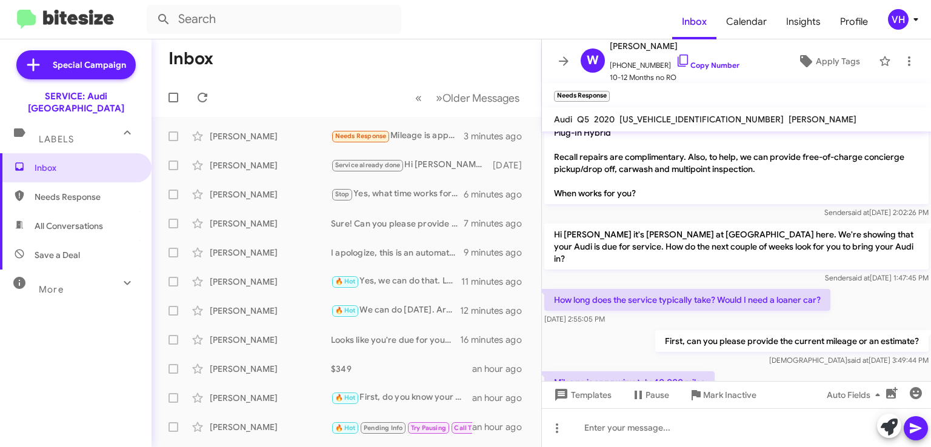
scroll to position [302, 0]
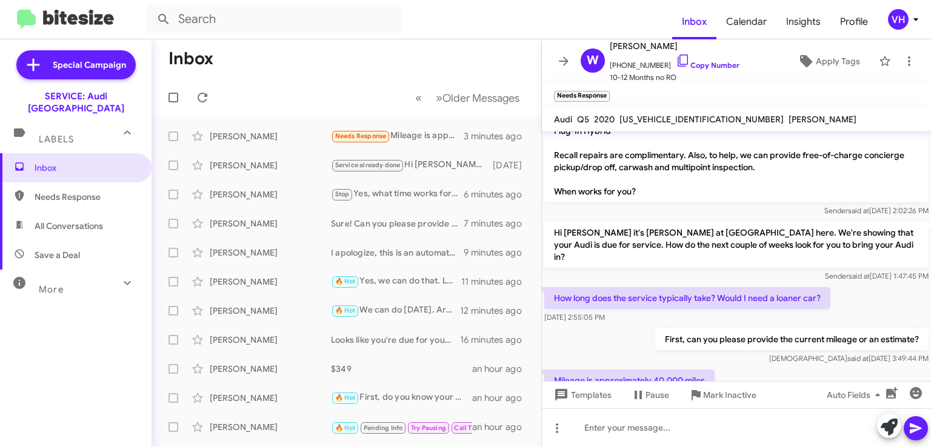
click at [661, 121] on span "[US_VEHICLE_IDENTIFICATION_NUMBER]" at bounding box center [701, 119] width 164 height 11
copy span "[US_VEHICLE_IDENTIFICATION_NUMBER]"
click at [892, 367] on div "Mileage is approximately 40,000 miles Aug 13, 2025, 3:50:13 PM" at bounding box center [736, 387] width 389 height 41
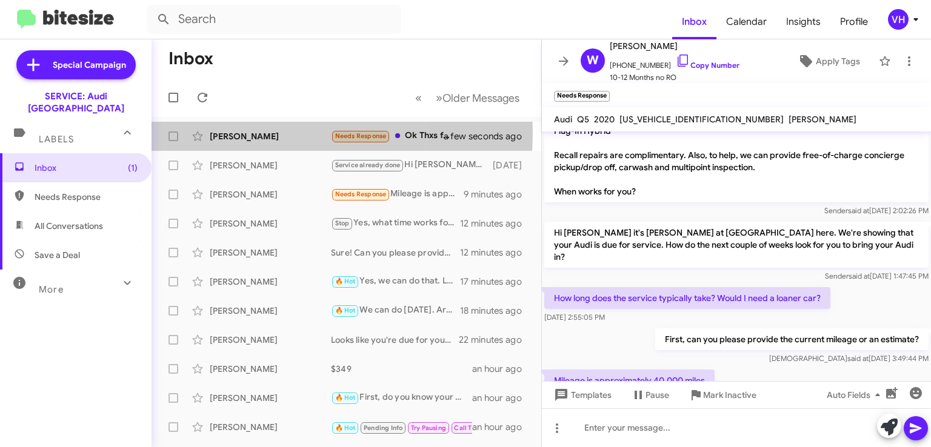
click at [250, 133] on div "[PERSON_NAME]" at bounding box center [270, 136] width 121 height 12
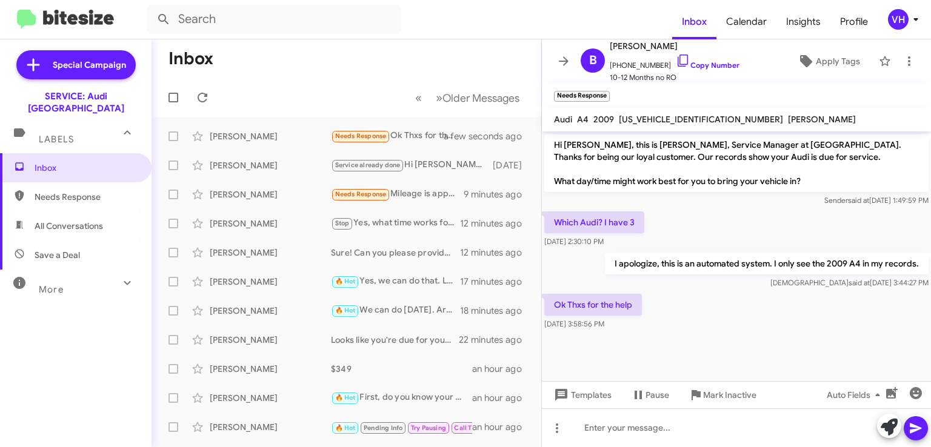
click at [609, 90] on span "×" at bounding box center [606, 90] width 7 height 15
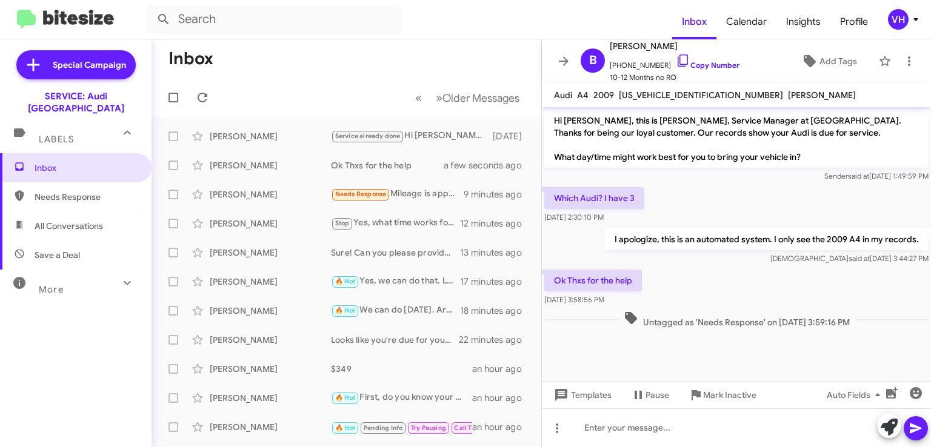
click at [240, 199] on div "[PERSON_NAME]" at bounding box center [270, 194] width 121 height 12
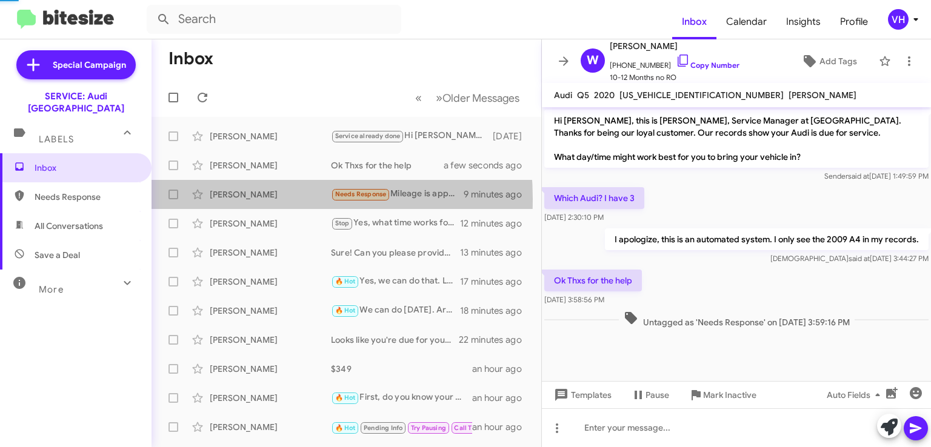
scroll to position [278, 0]
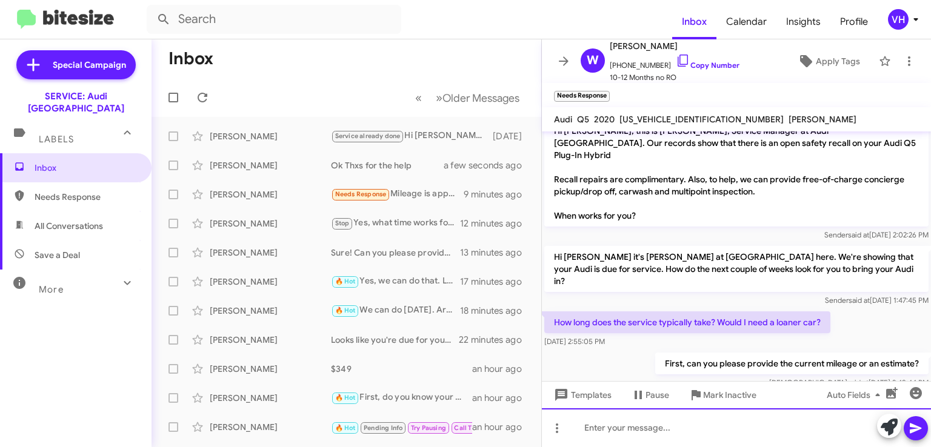
click at [783, 421] on div at bounding box center [736, 427] width 389 height 39
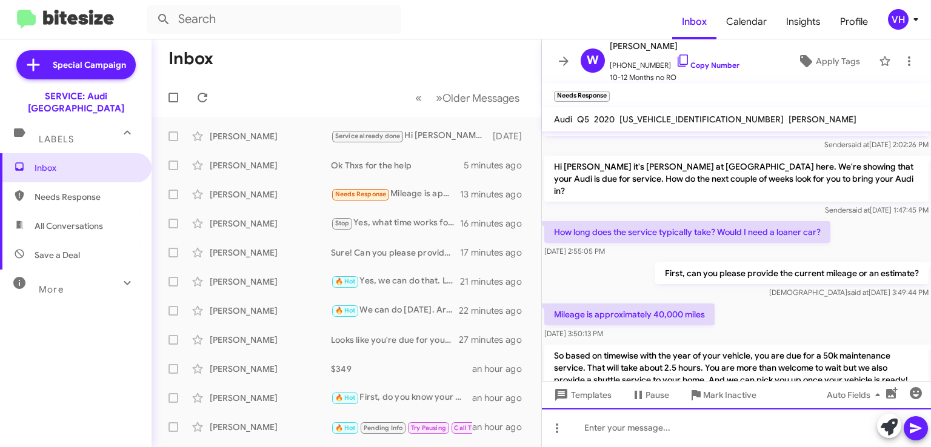
scroll to position [371, 0]
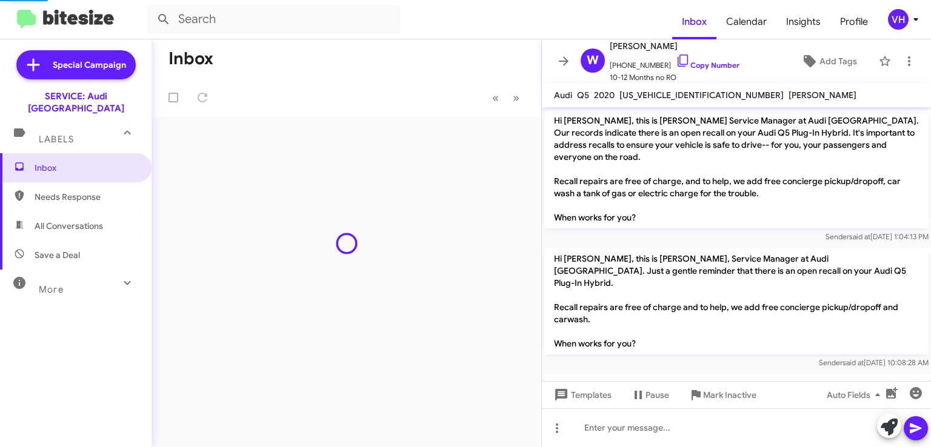
scroll to position [347, 0]
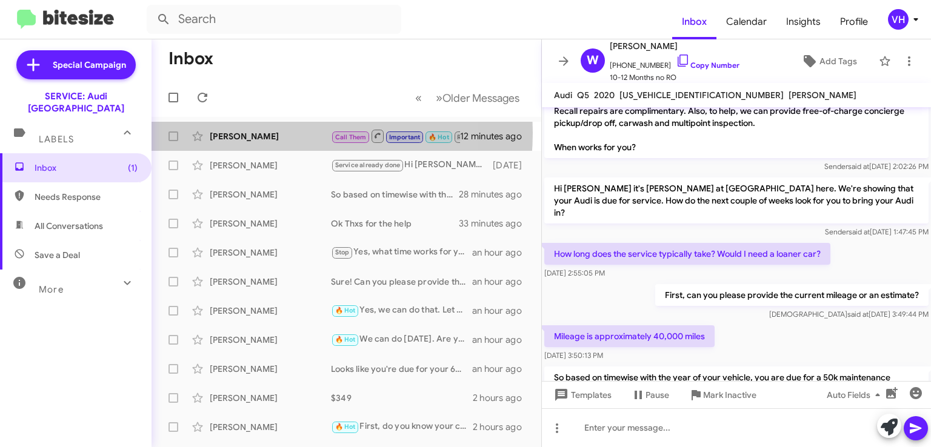
click at [274, 133] on div "[PERSON_NAME]" at bounding box center [270, 136] width 121 height 12
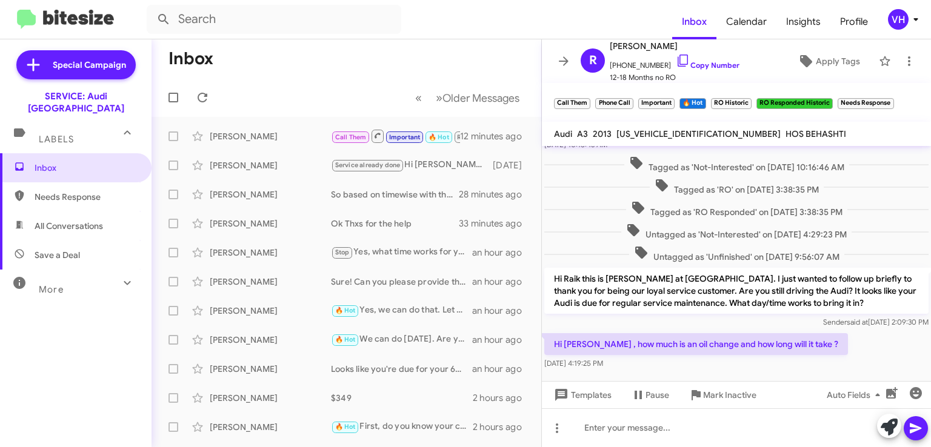
scroll to position [727, 0]
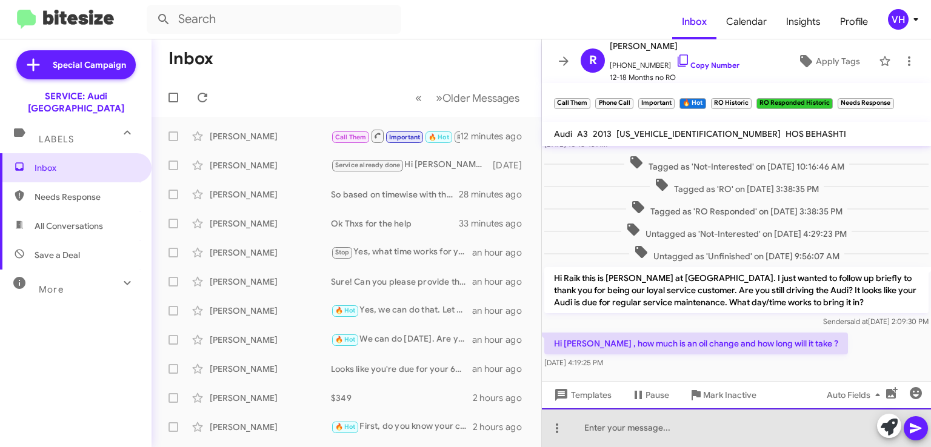
click at [720, 427] on div at bounding box center [736, 427] width 389 height 39
